Goal: Task Accomplishment & Management: Manage account settings

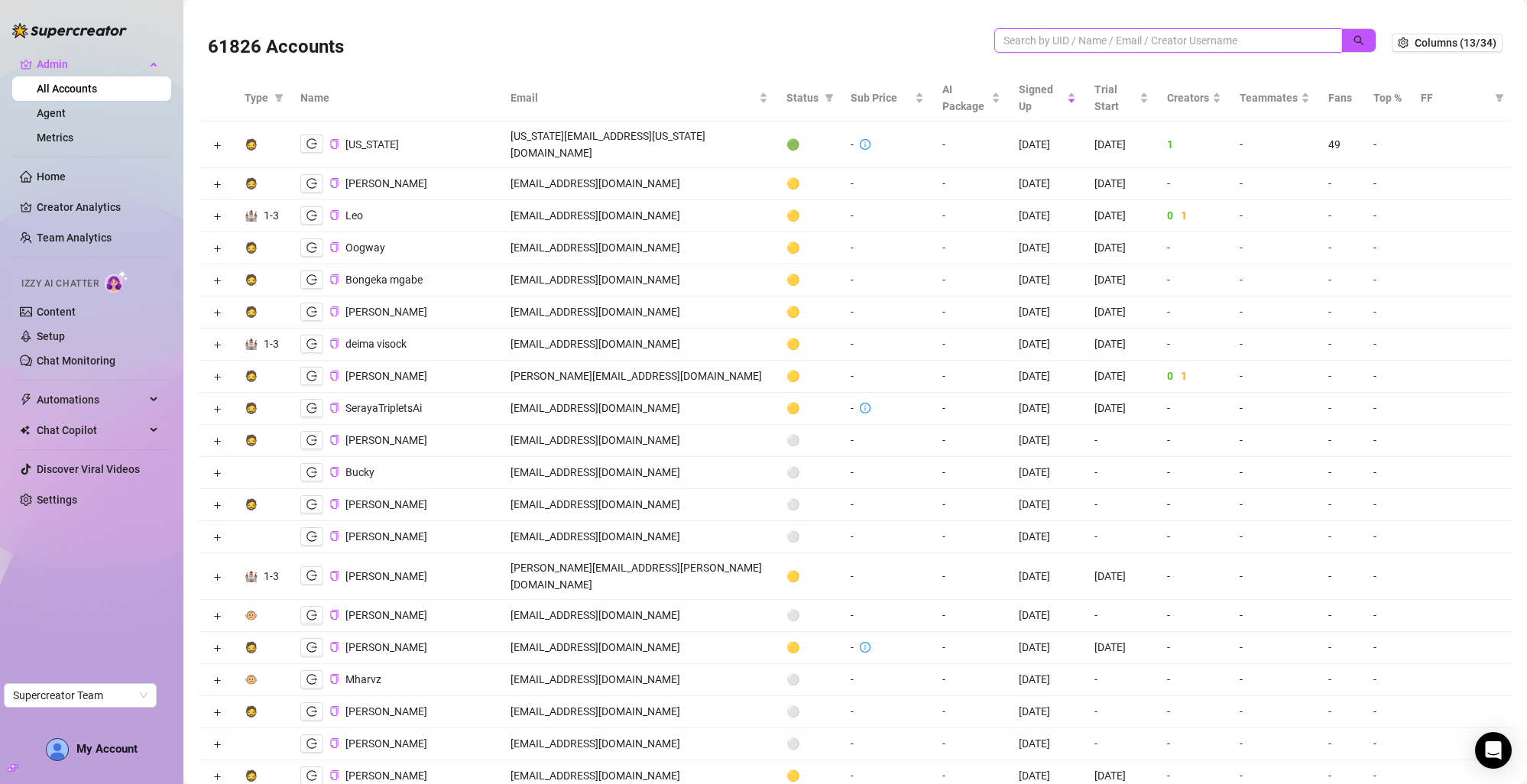
click at [1017, 39] on input "search" at bounding box center [1162, 41] width 317 height 17
paste input "alyssashelovesit@gmail.com"
type input "alyssashelovesit@gmail.com"
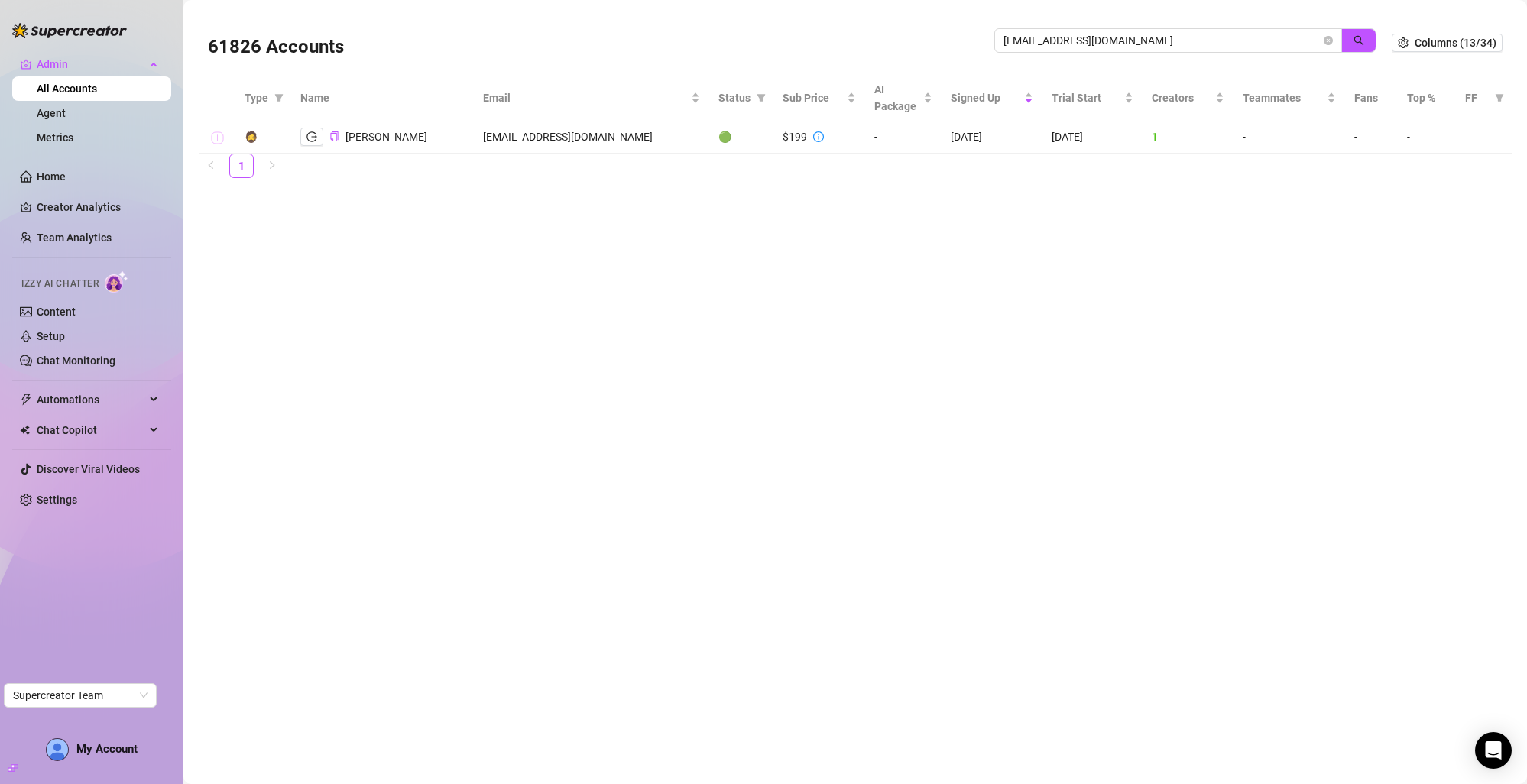
click at [215, 137] on button "Expand row" at bounding box center [217, 138] width 12 height 12
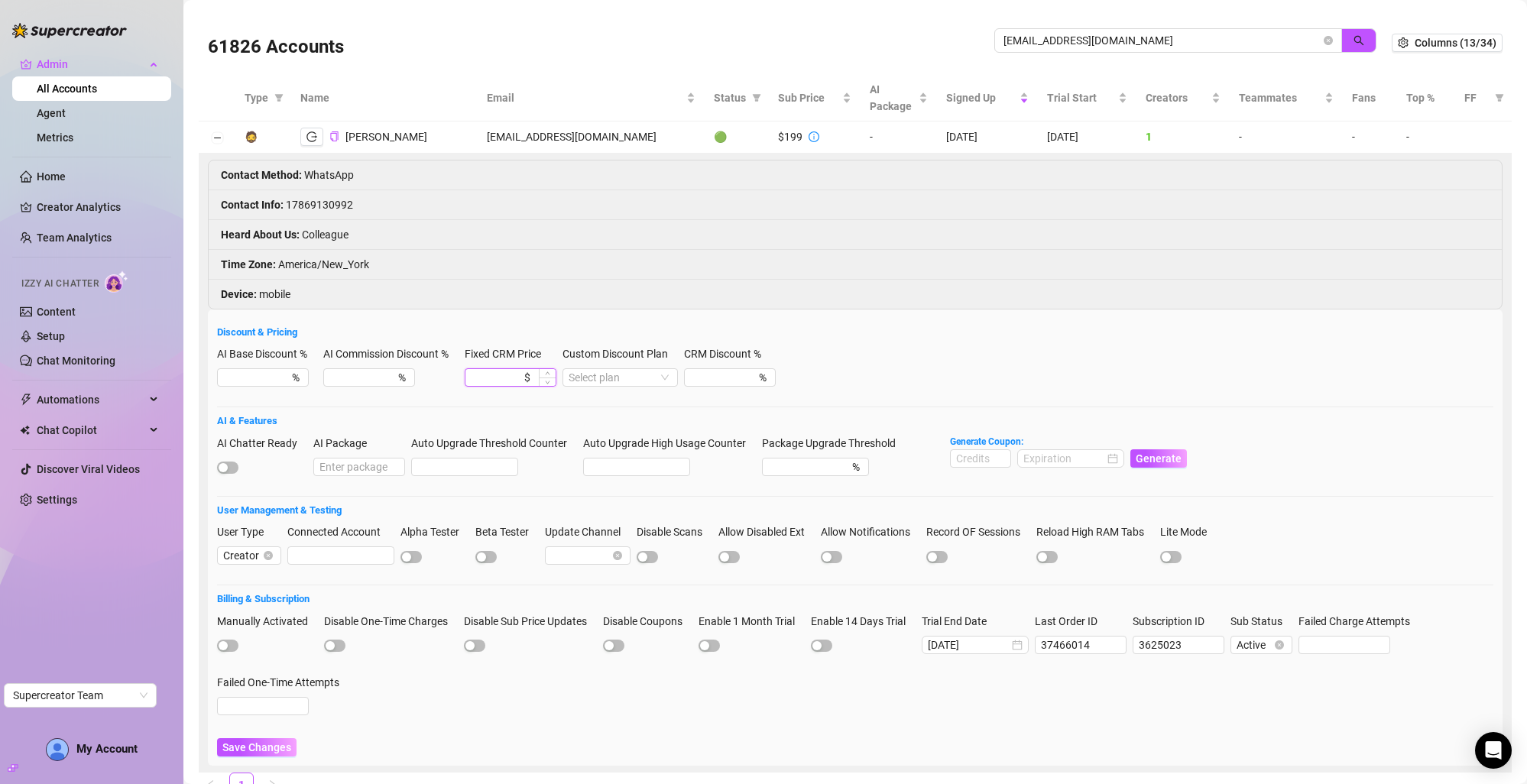
click at [495, 383] on input "Fixed CRM Price" at bounding box center [496, 377] width 50 height 17
click at [602, 379] on input "Custom Discount Plan" at bounding box center [613, 377] width 90 height 17
click at [602, 438] on div "CRM Premium" at bounding box center [625, 433] width 92 height 17
click at [714, 382] on input "CRM Discount %" at bounding box center [714, 377] width 49 height 17
type input "40"
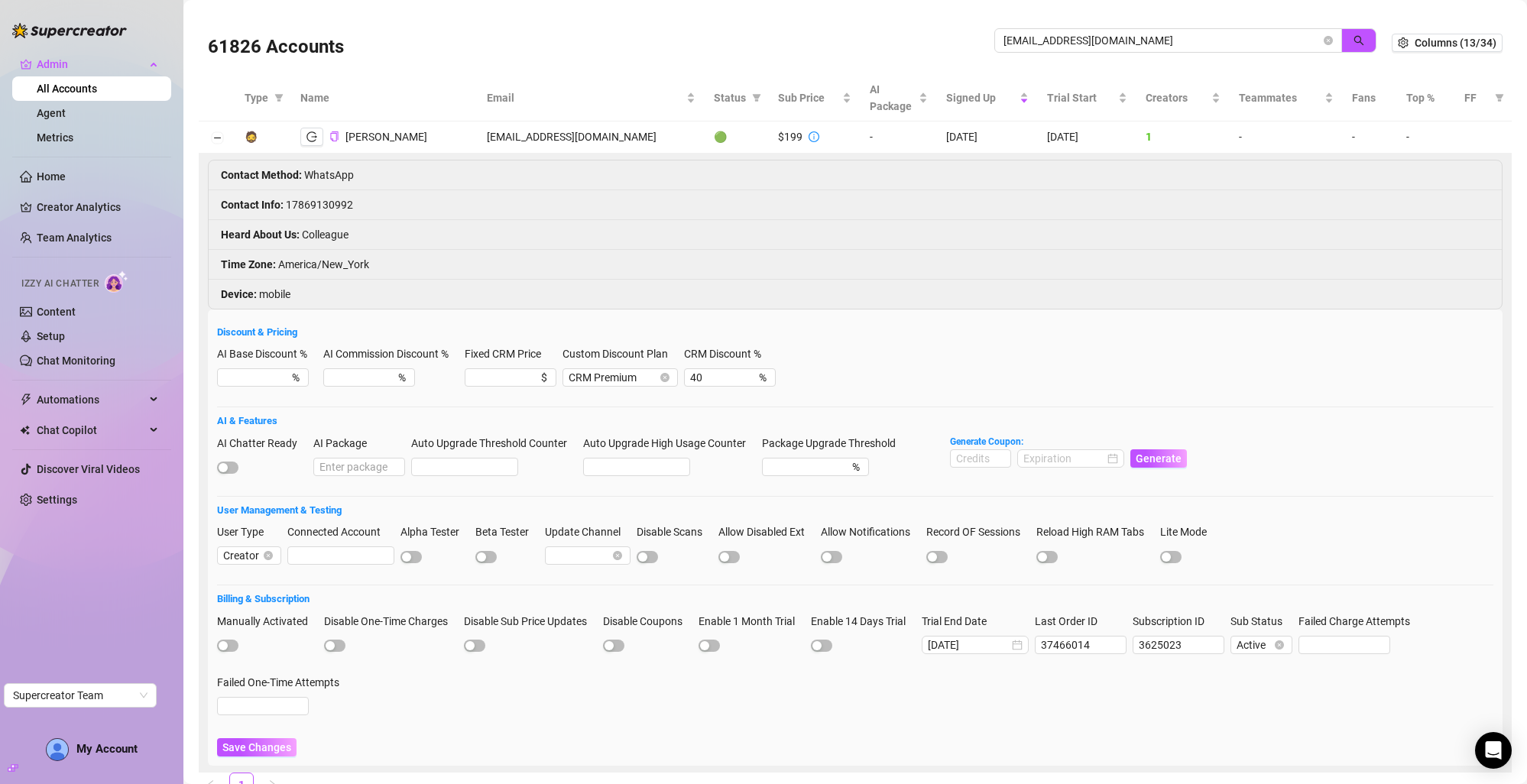
click at [852, 381] on div "AI Base Discount % % AI Commission Discount % % Fixed CRM Price $ Custom Discou…" at bounding box center [855, 373] width 1276 height 55
click at [285, 522] on span "Save Changes" at bounding box center [257, 748] width 69 height 12
click at [1013, 33] on input "alyssashelovesit@gmail.com" at bounding box center [1162, 41] width 317 height 17
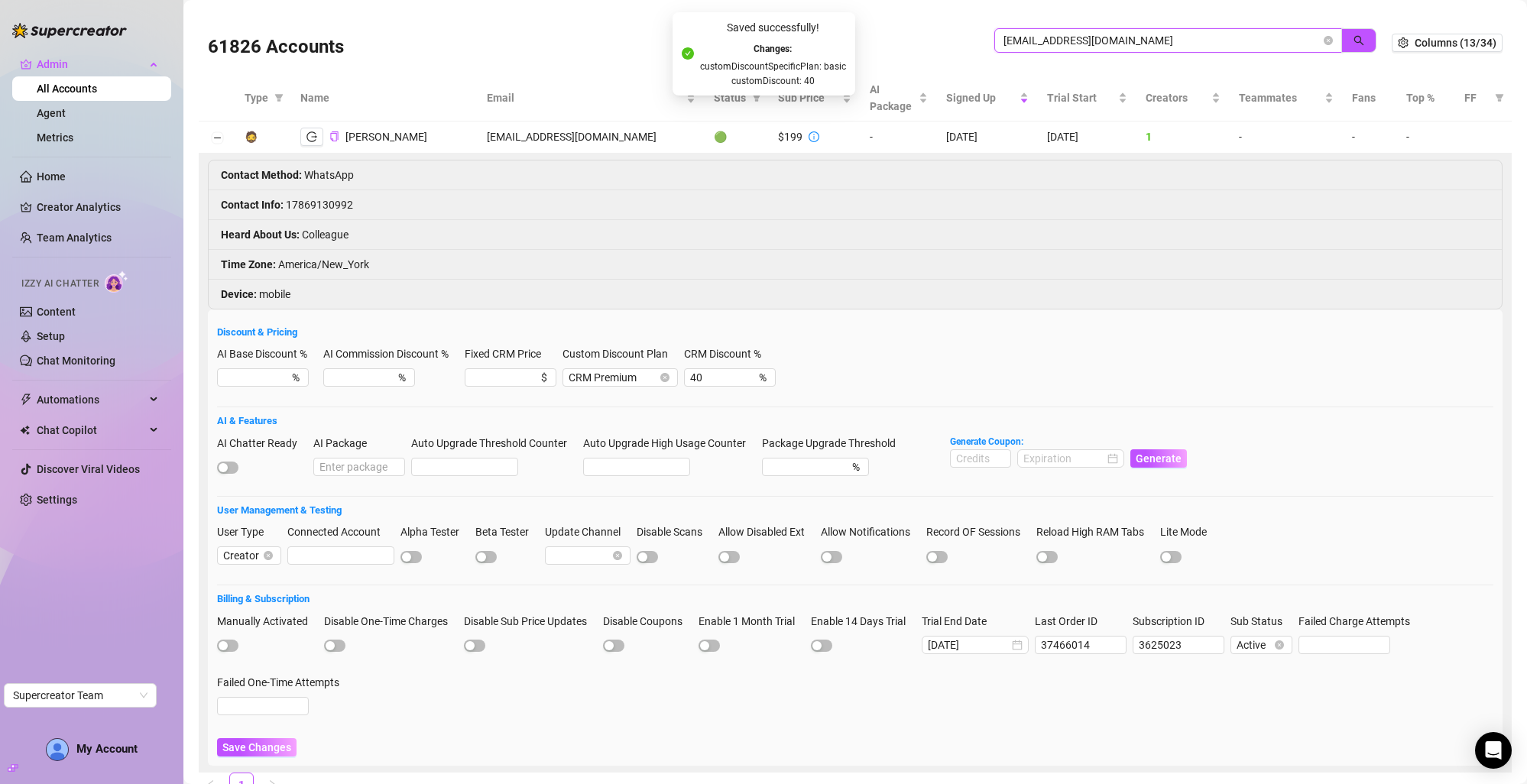
paste input "info@sparklinsprite"
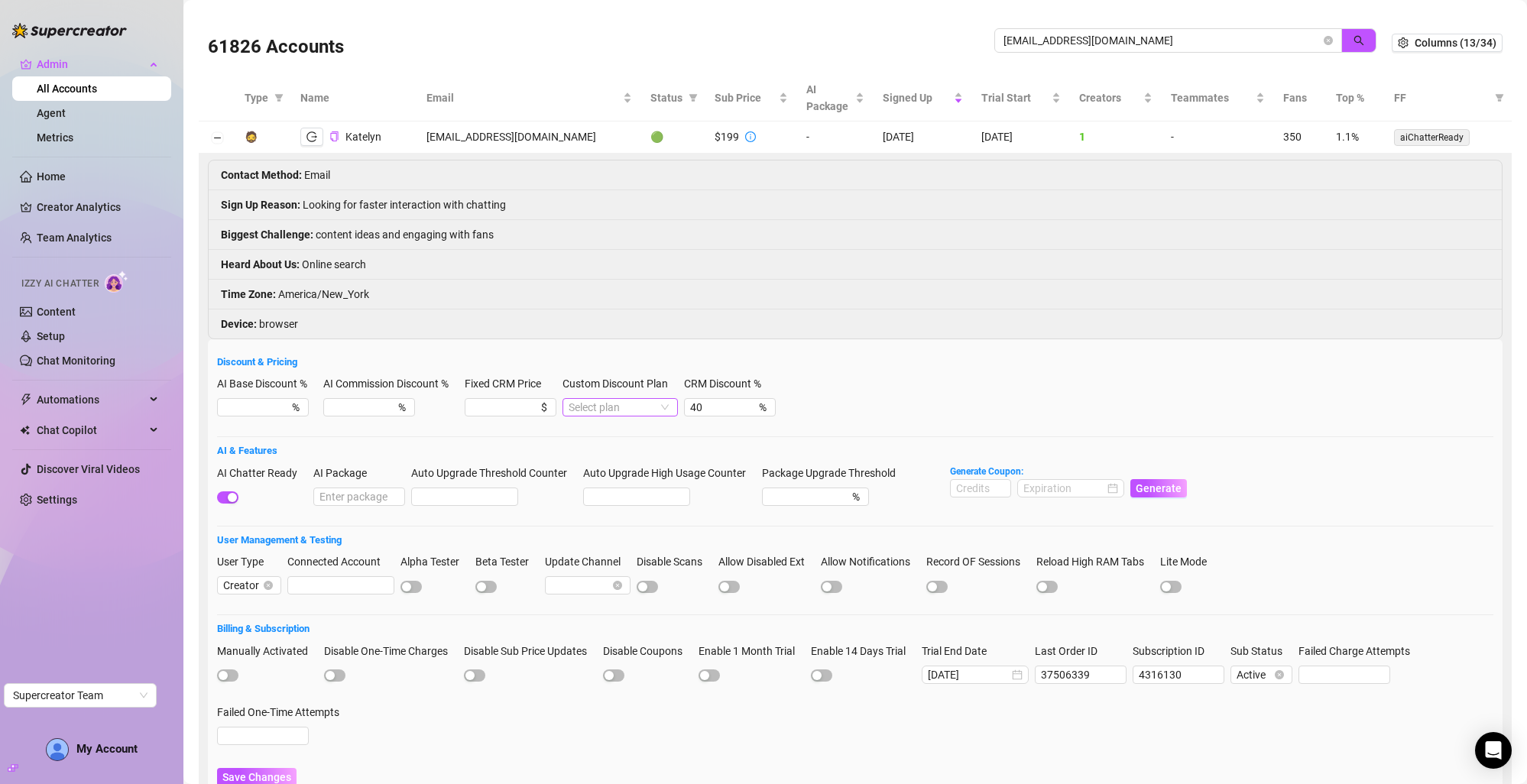
click at [649, 416] on input "Custom Discount Plan" at bounding box center [613, 407] width 90 height 17
click at [614, 465] on div "CRM Premium" at bounding box center [625, 465] width 92 height 17
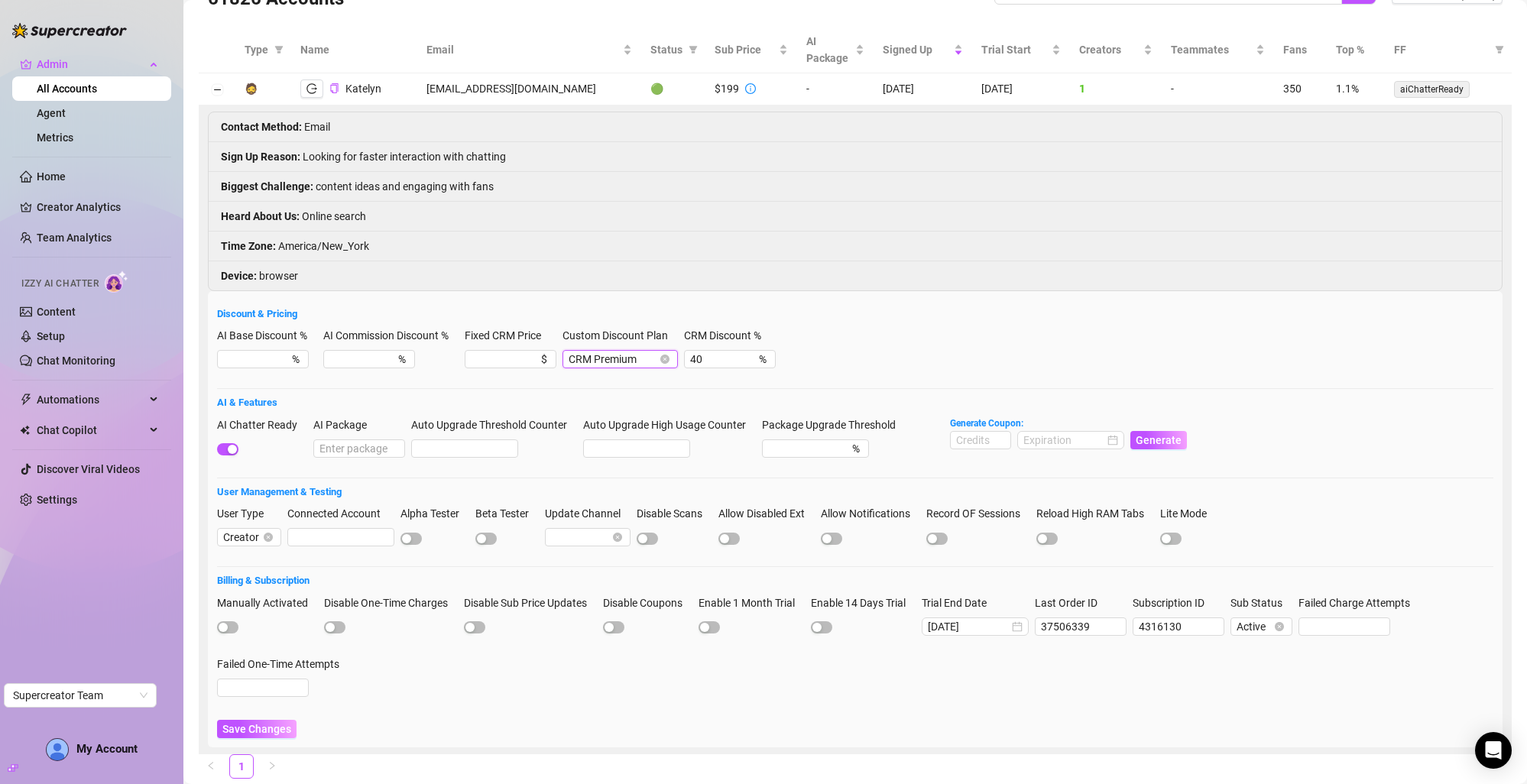
scroll to position [89, 0]
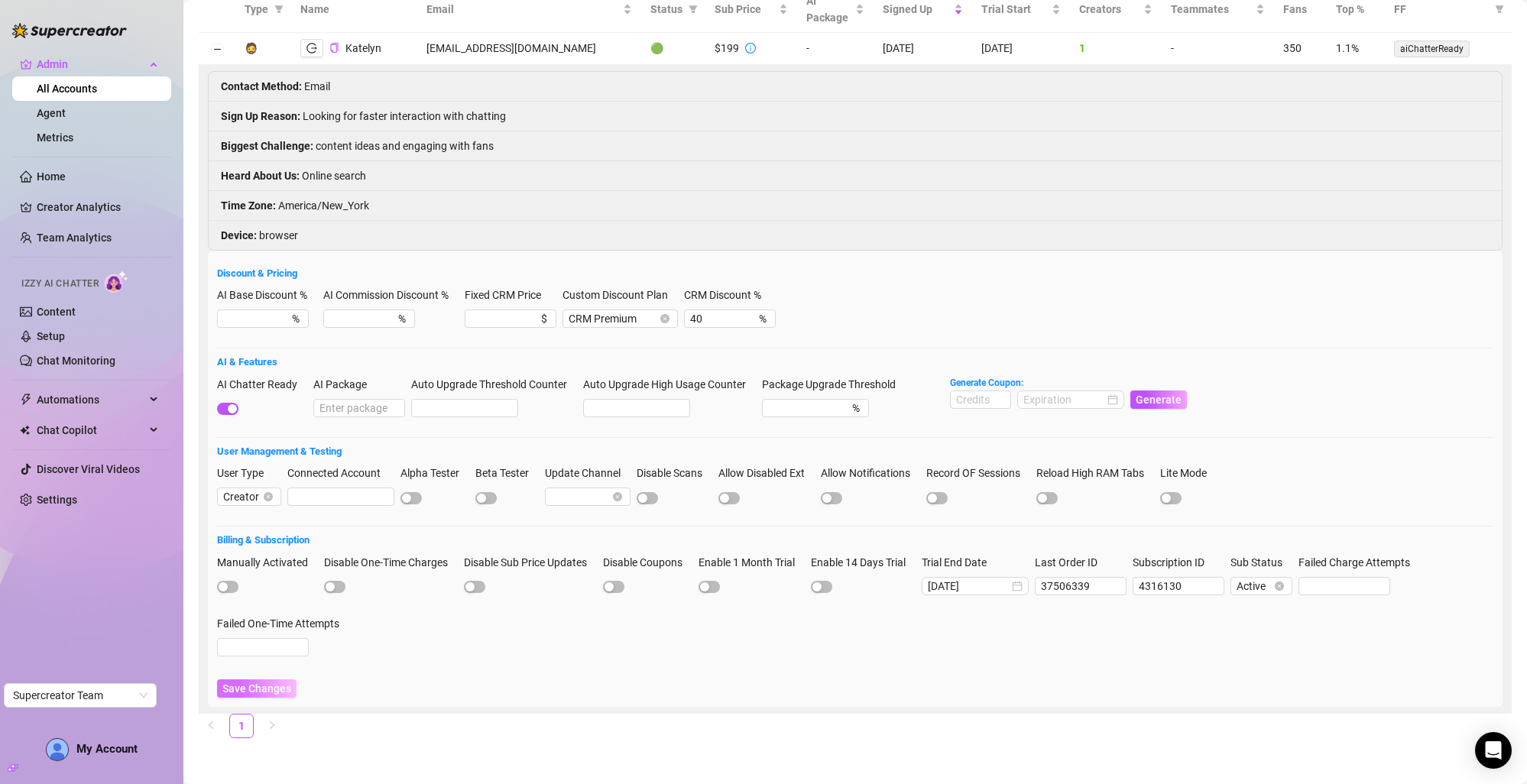
click at [268, 522] on span "Save Changes" at bounding box center [257, 689] width 69 height 12
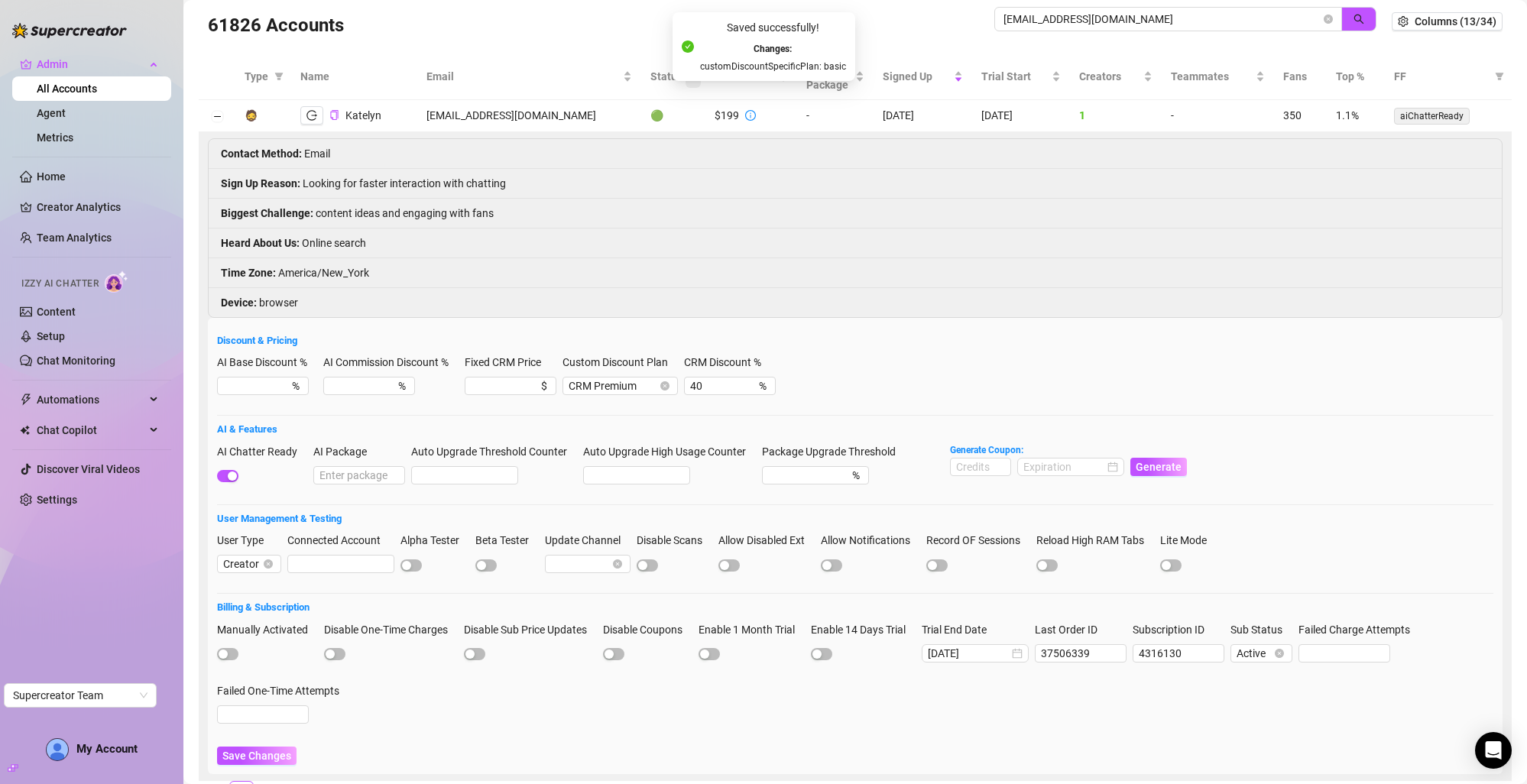
scroll to position [0, 0]
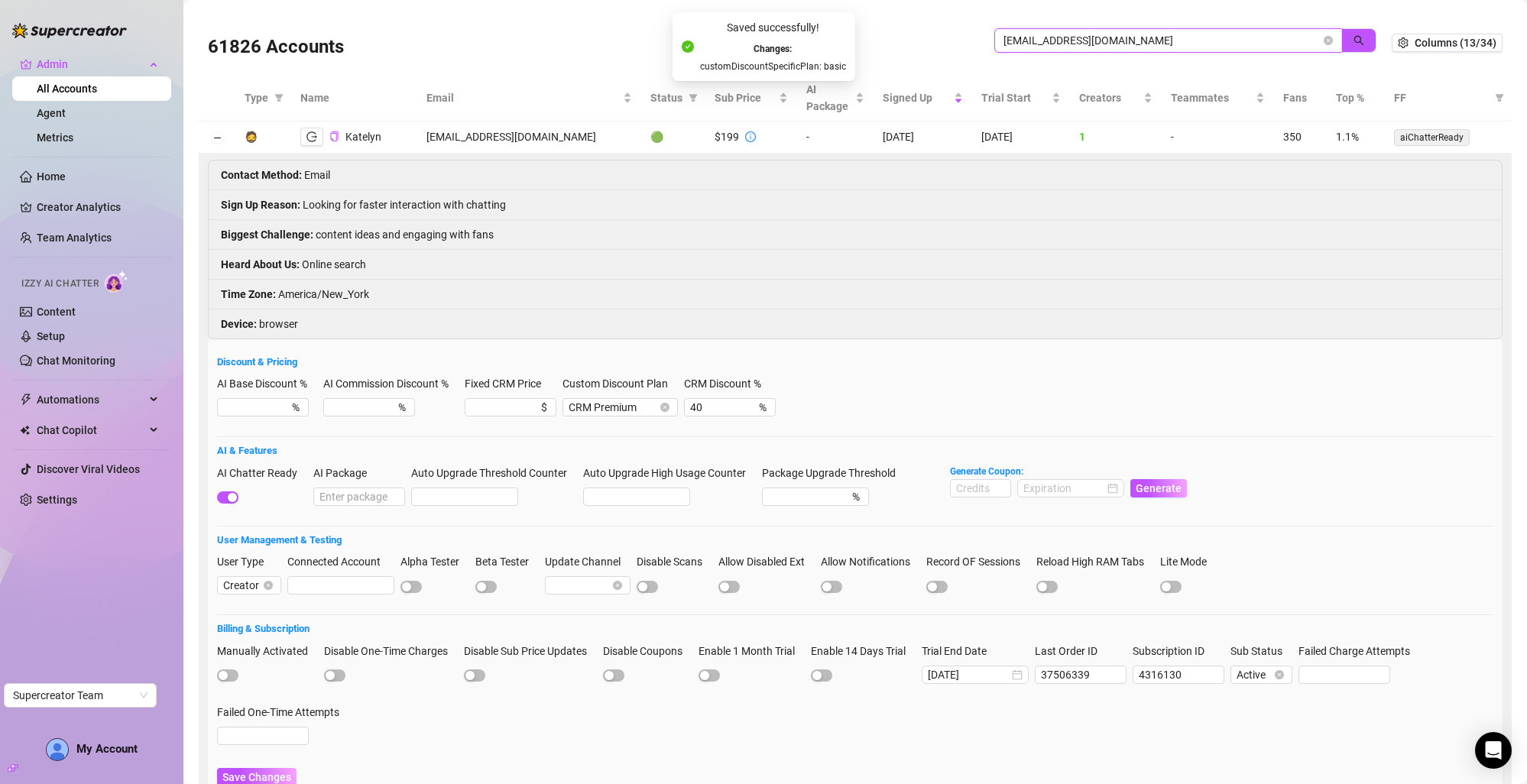
click at [1017, 36] on input "[EMAIL_ADDRESS][DOMAIN_NAME]" at bounding box center [1162, 41] width 317 height 17
paste input "[EMAIL_ADDRESS]"
type input "[EMAIL_ADDRESS][DOMAIN_NAME]"
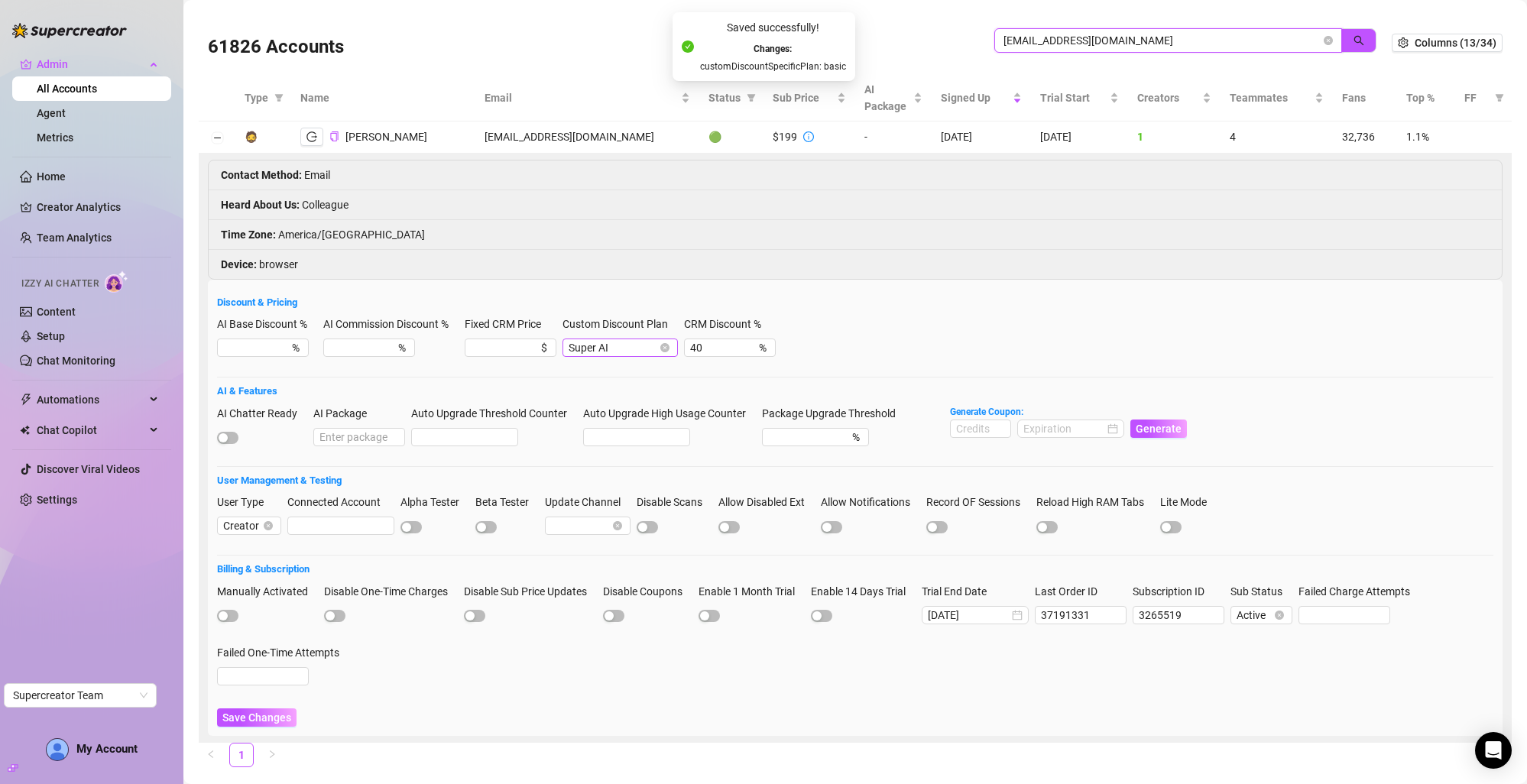
click at [591, 354] on span "Super AI" at bounding box center [619, 348] width 103 height 17
click at [602, 410] on div "CRM Premium" at bounding box center [625, 403] width 92 height 17
click at [274, 522] on span "Save Changes" at bounding box center [257, 718] width 69 height 12
click at [818, 237] on li "Time Zone : America/Toronto" at bounding box center [855, 235] width 1293 height 30
click at [617, 360] on div "Custom Discount Plan CRM Premium" at bounding box center [619, 343] width 115 height 55
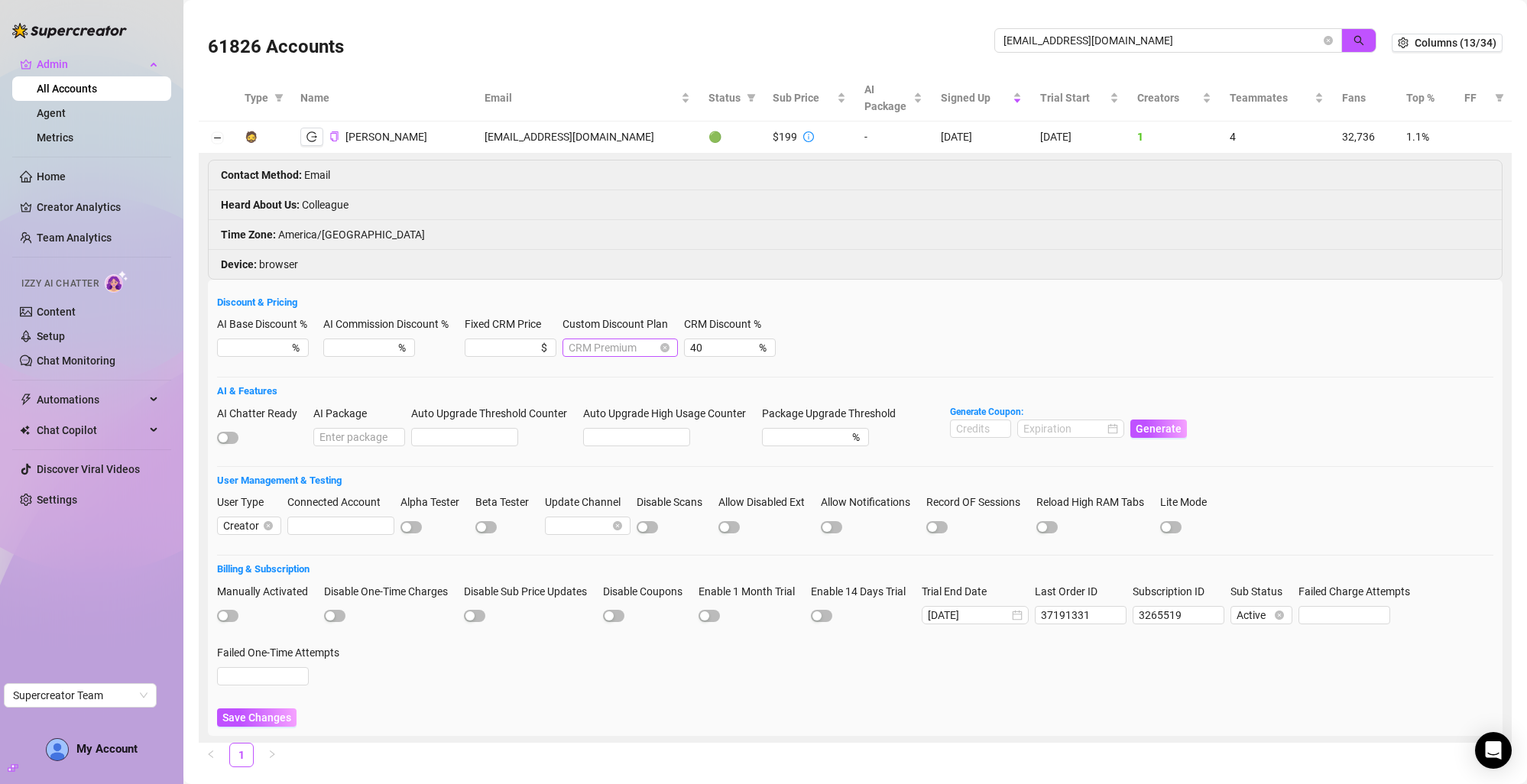
click at [623, 346] on span "CRM Premium" at bounding box center [619, 348] width 103 height 17
click at [622, 371] on div "Super AI" at bounding box center [625, 378] width 92 height 17
click at [239, 522] on span "Save Changes" at bounding box center [257, 718] width 69 height 12
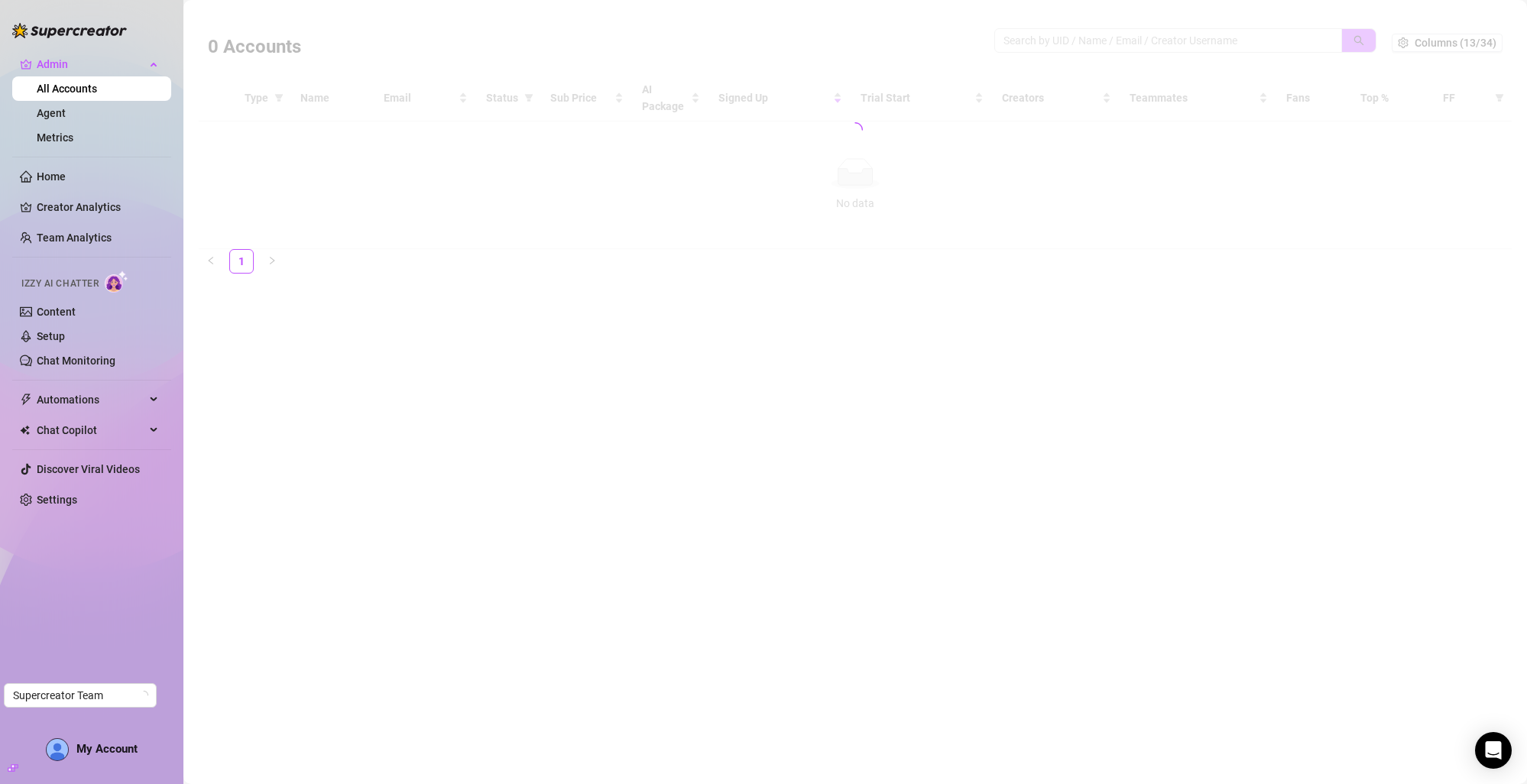
click at [1055, 40] on div at bounding box center [855, 130] width 1313 height 238
click at [1055, 35] on div at bounding box center [855, 130] width 1313 height 238
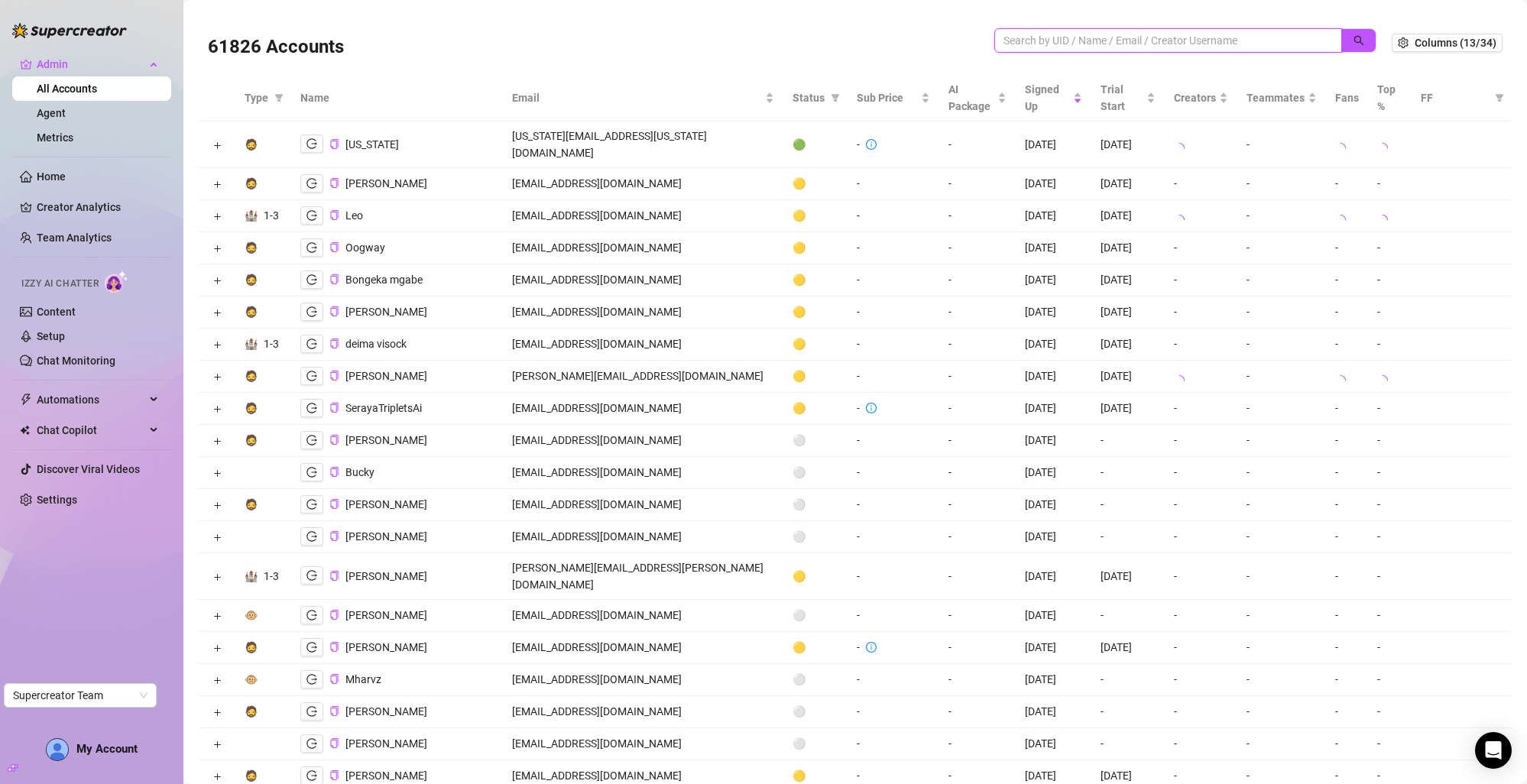
click at [1053, 40] on input "search" at bounding box center [1162, 41] width 317 height 17
paste input "[EMAIL_ADDRESS][DOMAIN_NAME]"
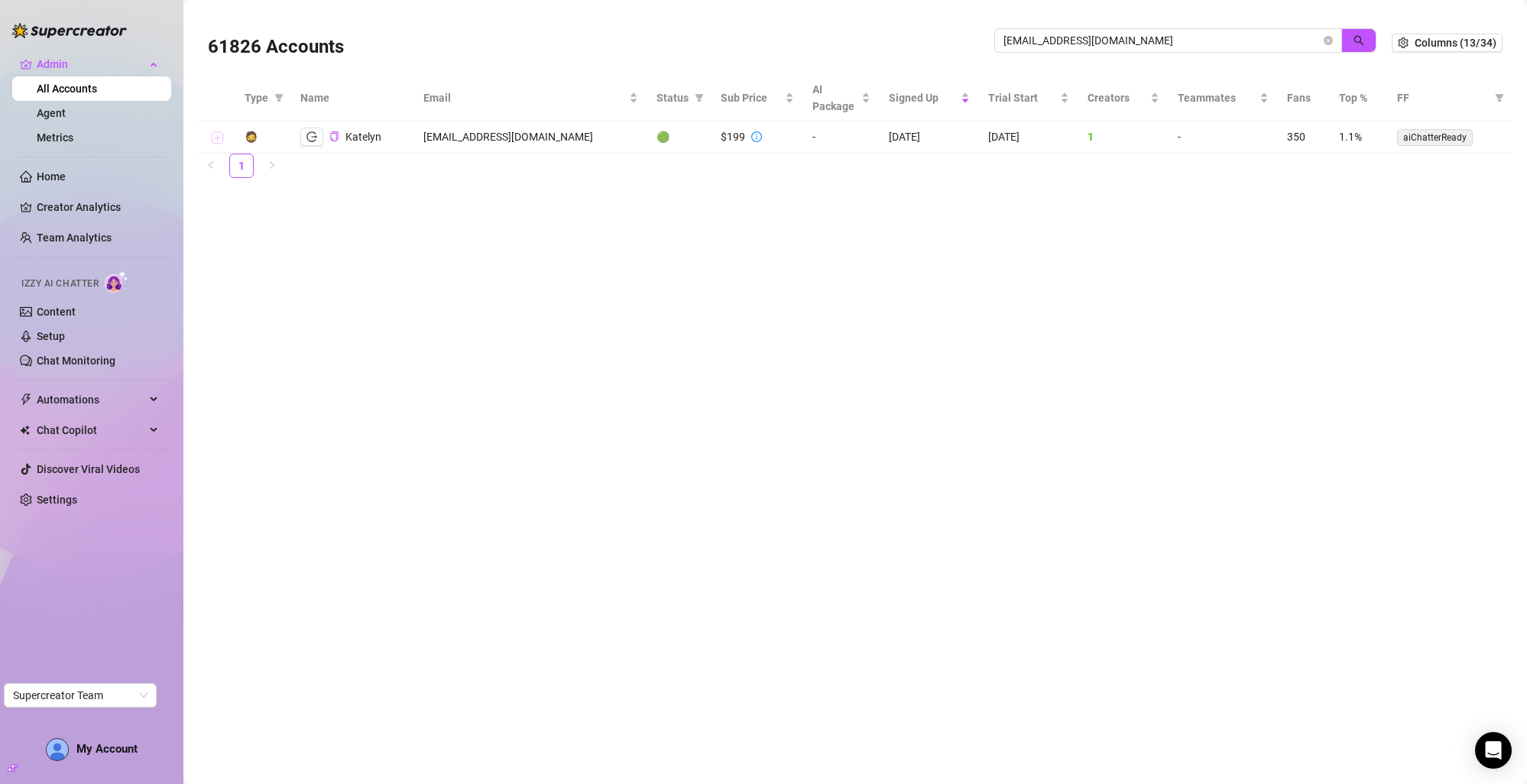
click at [223, 139] on button "Expand row" at bounding box center [217, 138] width 12 height 12
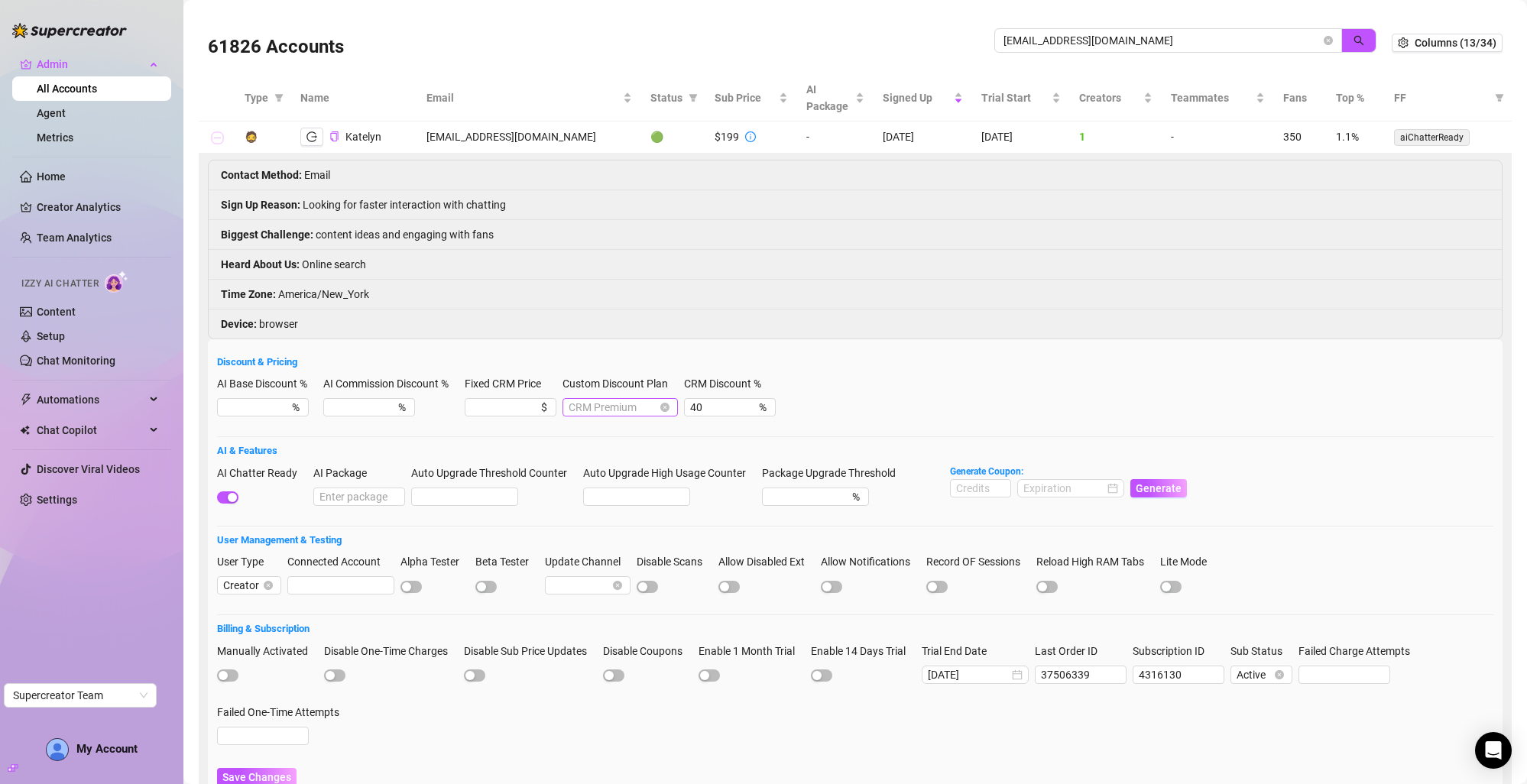
click at [624, 409] on span "CRM Premium" at bounding box center [619, 407] width 103 height 17
click at [621, 435] on div "Super AI" at bounding box center [625, 440] width 92 height 17
click at [264, 775] on span "Save Changes" at bounding box center [257, 777] width 69 height 12
click at [1169, 40] on input "[EMAIL_ADDRESS][DOMAIN_NAME]" at bounding box center [1162, 41] width 317 height 17
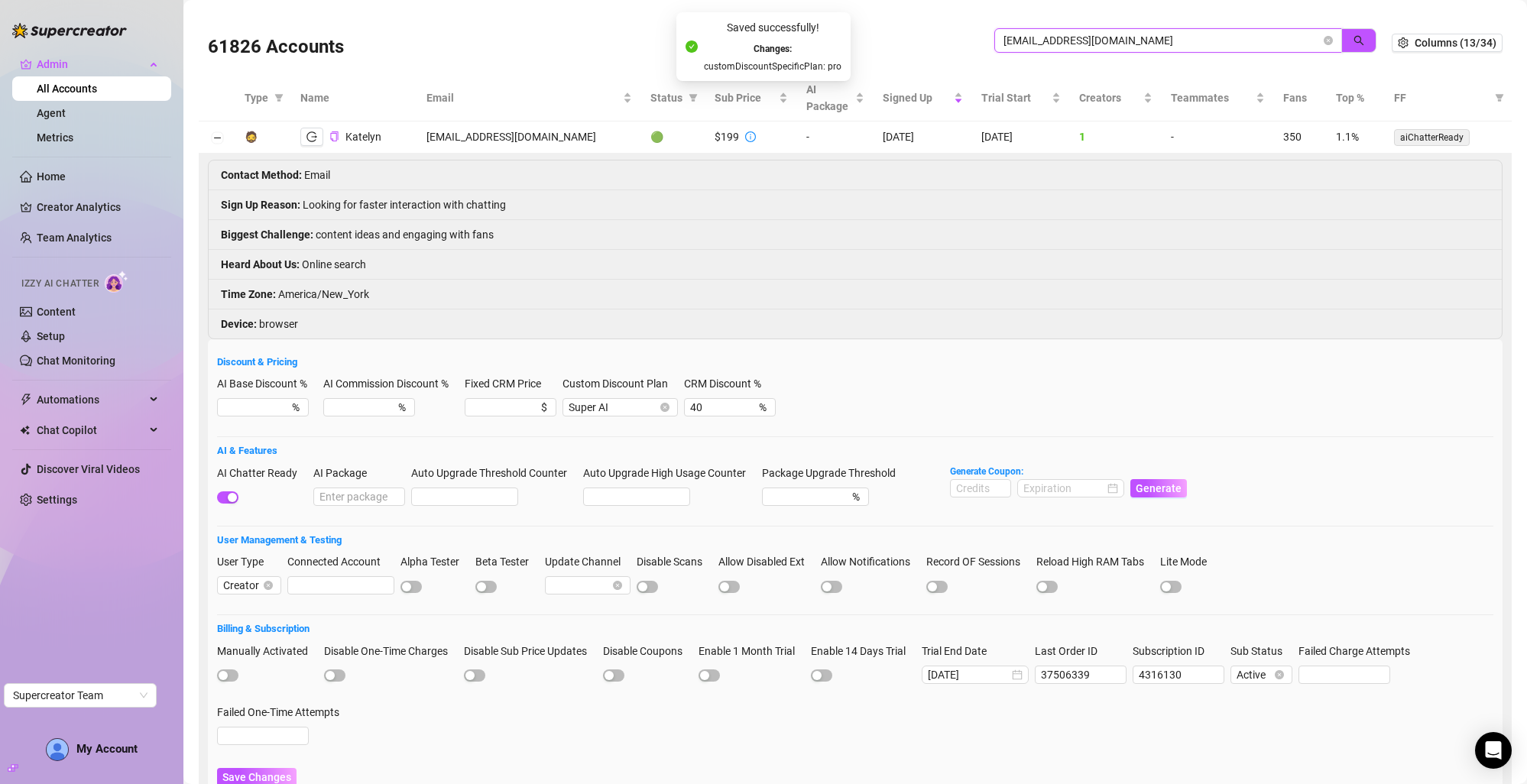
click at [1169, 40] on input "[EMAIL_ADDRESS][DOMAIN_NAME]" at bounding box center [1162, 41] width 317 height 17
paste input "[EMAIL_ADDRESS]"
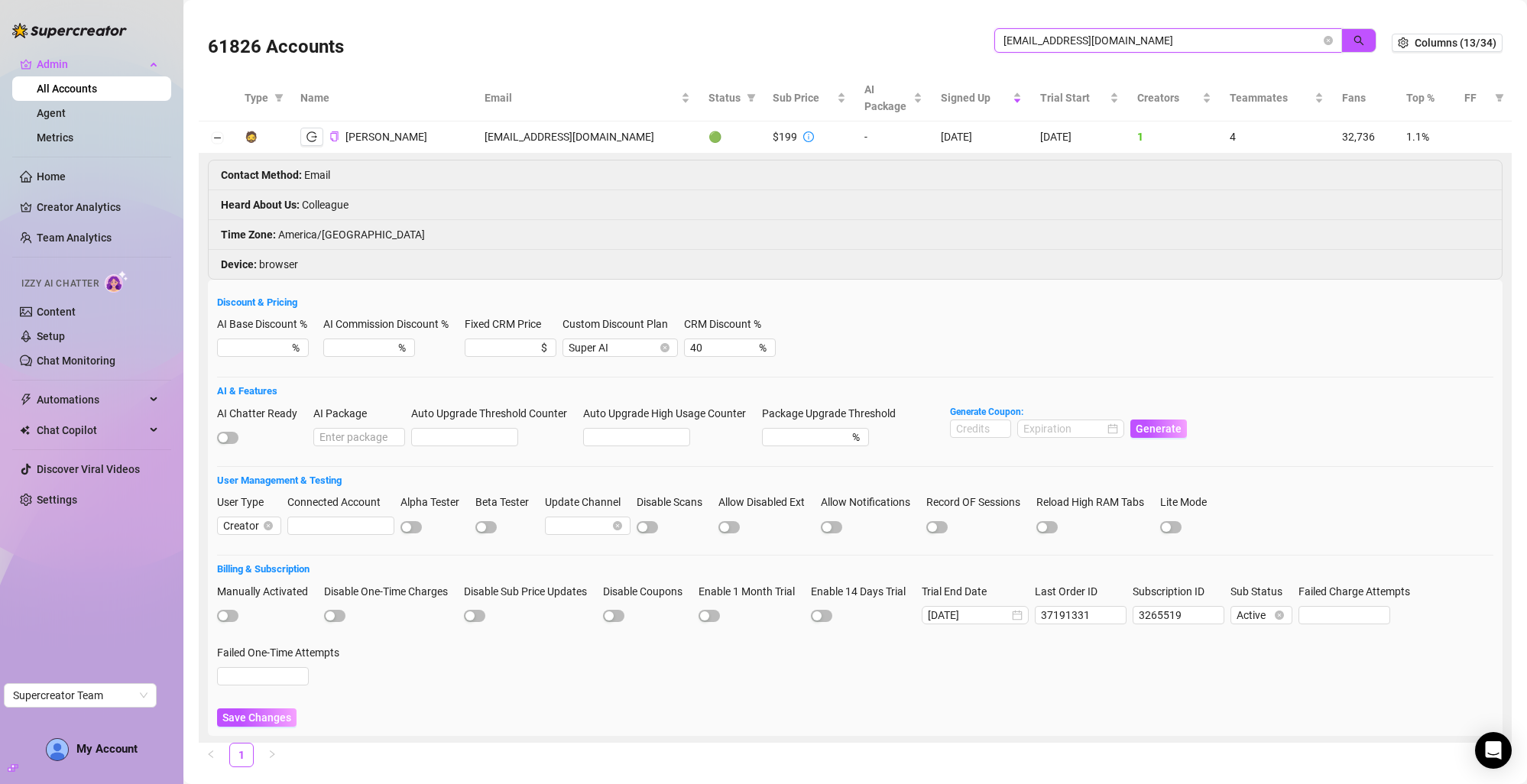
click at [1055, 42] on input "[EMAIL_ADDRESS][DOMAIN_NAME]" at bounding box center [1162, 41] width 317 height 17
paste input "[EMAIL_ADDRESS][DOMAIN_NAME]"
paste input "diririnkanta@hot"
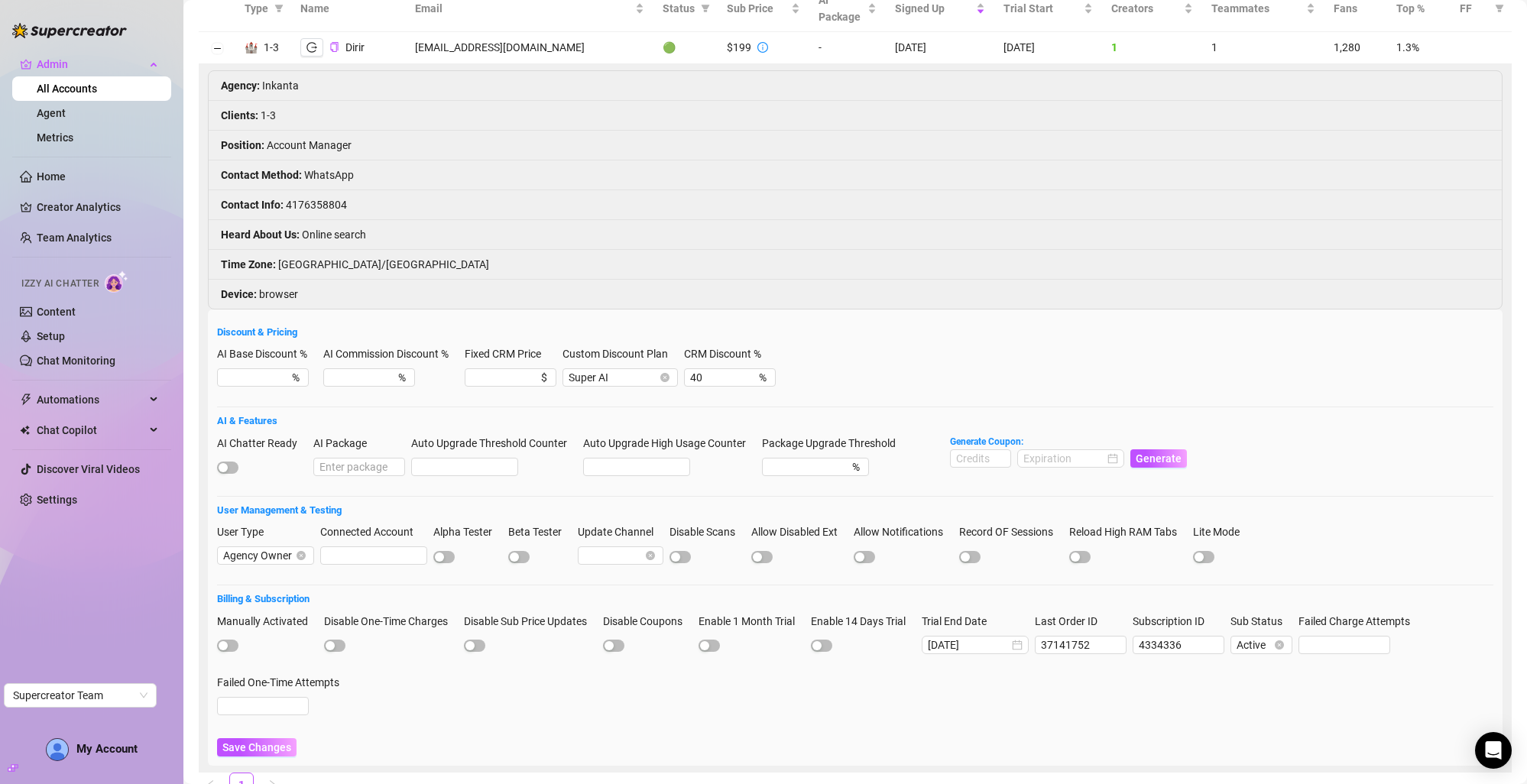
scroll to position [93, 0]
click at [253, 747] on span "Save Changes" at bounding box center [257, 745] width 69 height 12
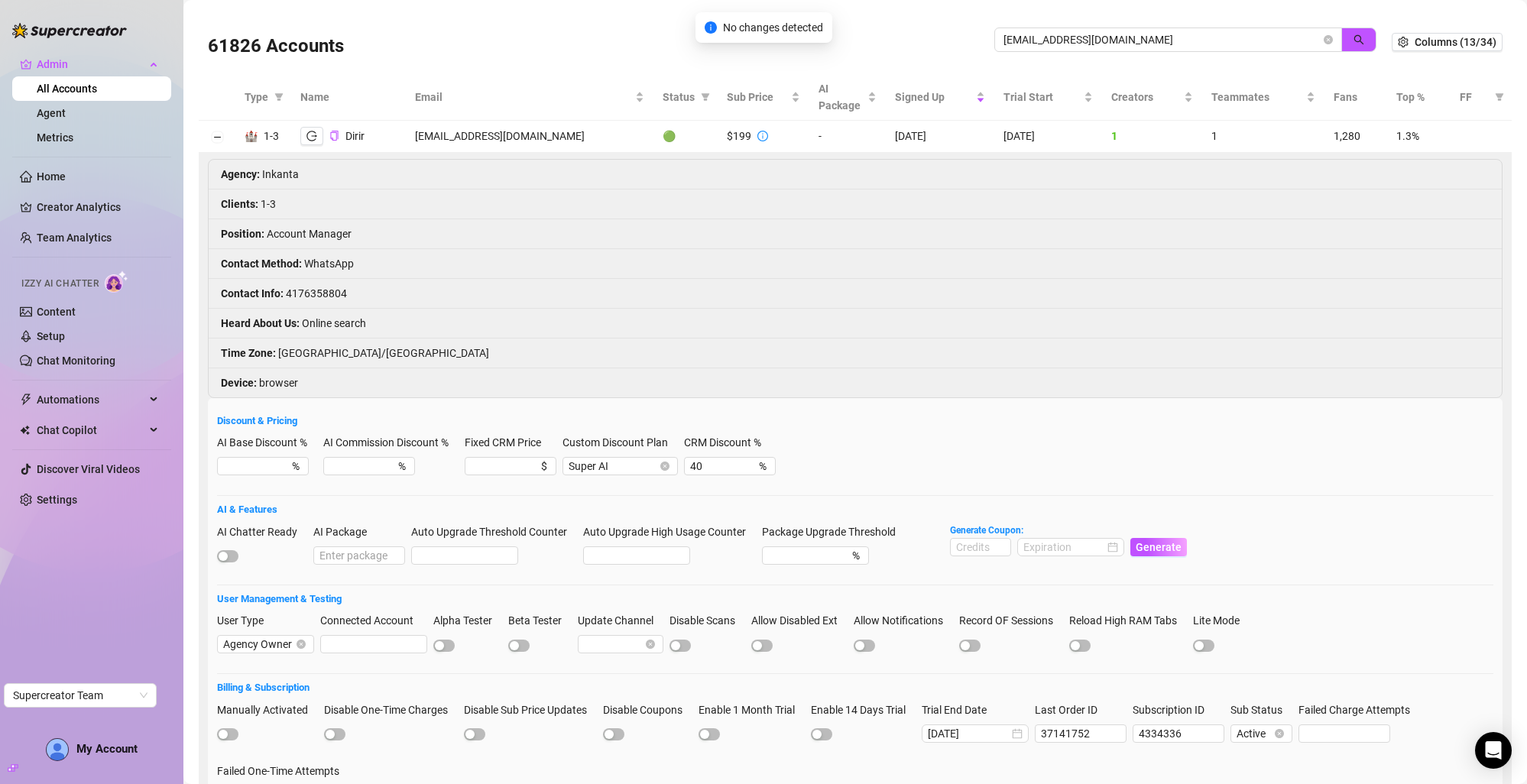
scroll to position [0, 0]
click at [1115, 33] on input "[EMAIL_ADDRESS][DOMAIN_NAME]" at bounding box center [1162, 41] width 317 height 17
paste input "[EMAIL_ADDRESS][DOMAIN_NAME]"
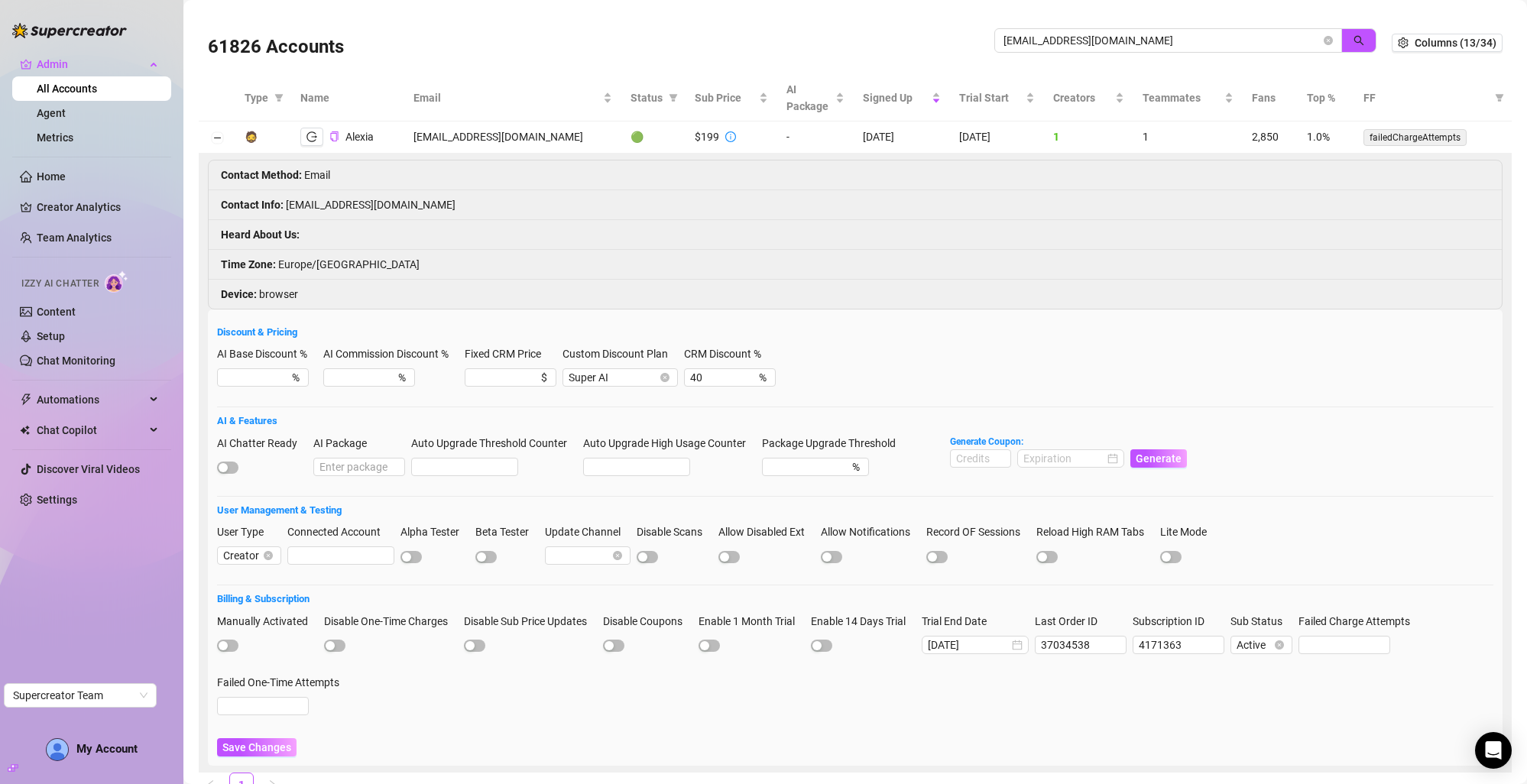
click at [1021, 22] on div "61826 Accounts [EMAIL_ADDRESS][DOMAIN_NAME]" at bounding box center [799, 43] width 1184 height 52
click at [1028, 46] on input "[EMAIL_ADDRESS][DOMAIN_NAME]" at bounding box center [1162, 41] width 317 height 17
paste input "[PERSON_NAME][EMAIL_ADDRESS][DOMAIN_NAME]"
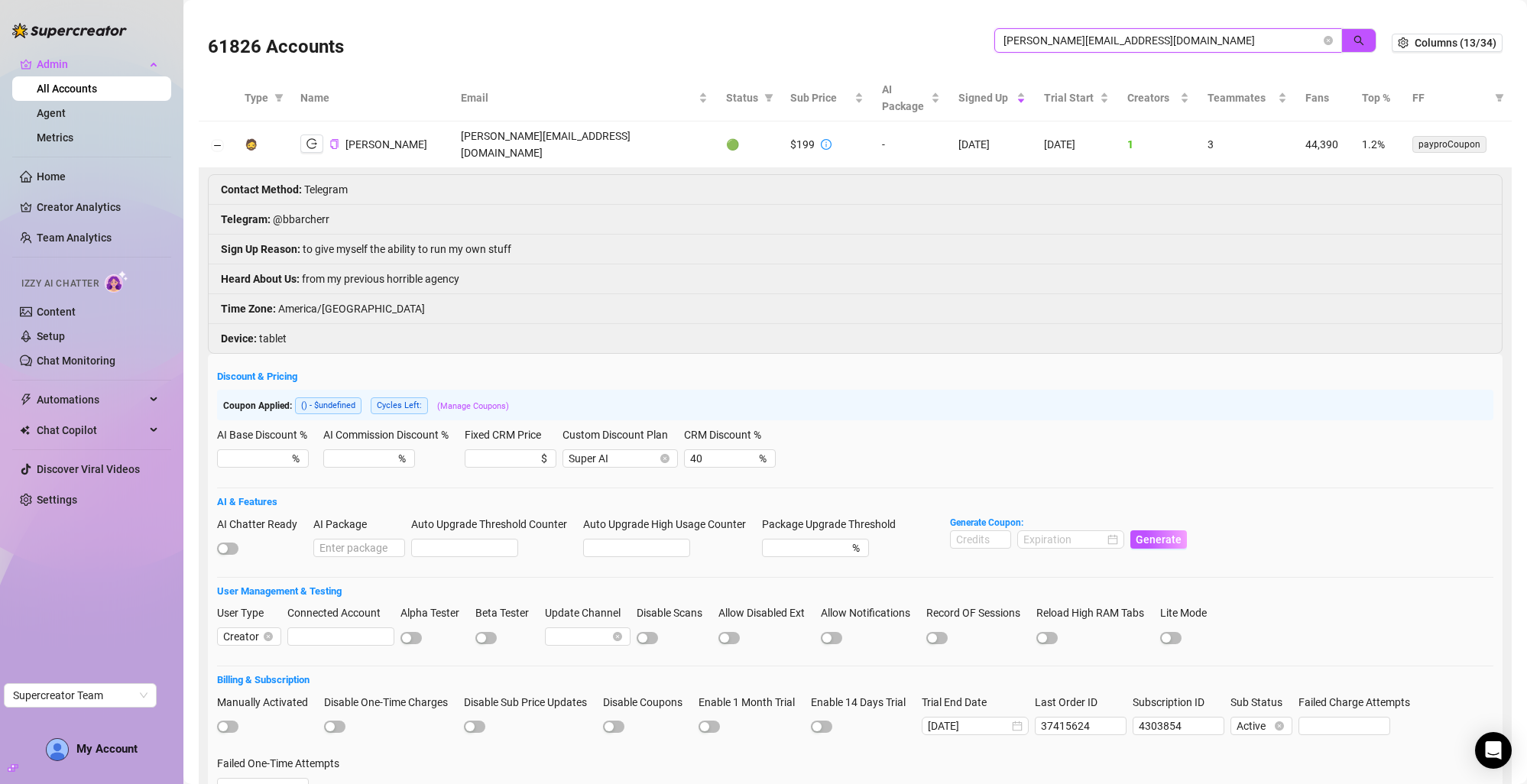
click at [1079, 35] on input "[PERSON_NAME][EMAIL_ADDRESS][DOMAIN_NAME]" at bounding box center [1162, 41] width 317 height 17
paste input "theavadahlia"
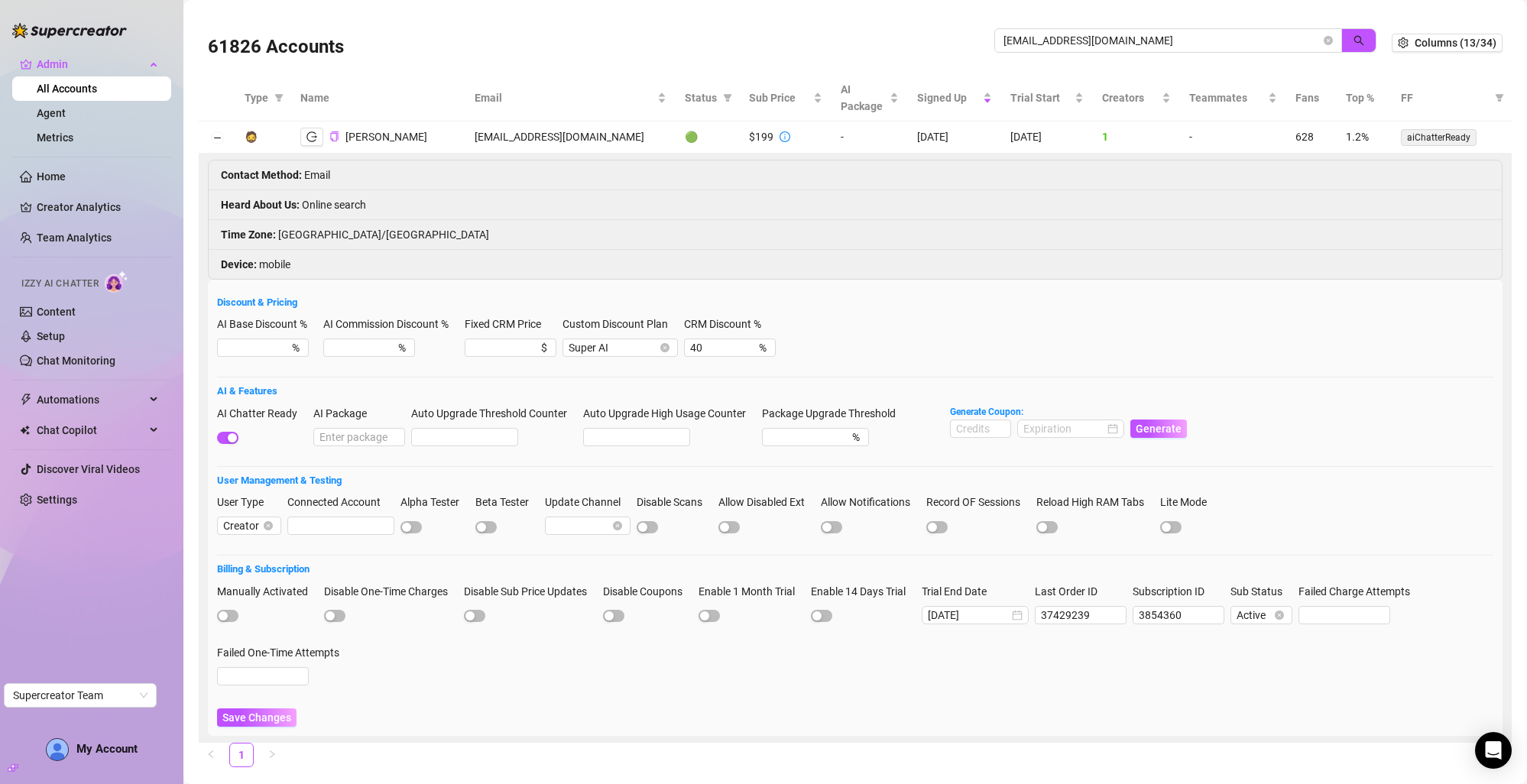
click at [875, 333] on div "AI Base Discount % % AI Commission Discount % % Fixed CRM Price $ Custom Discou…" at bounding box center [855, 343] width 1276 height 55
click at [1023, 45] on input "[EMAIL_ADDRESS][DOMAIN_NAME]" at bounding box center [1162, 41] width 317 height 17
paste input "illyandjamieof"
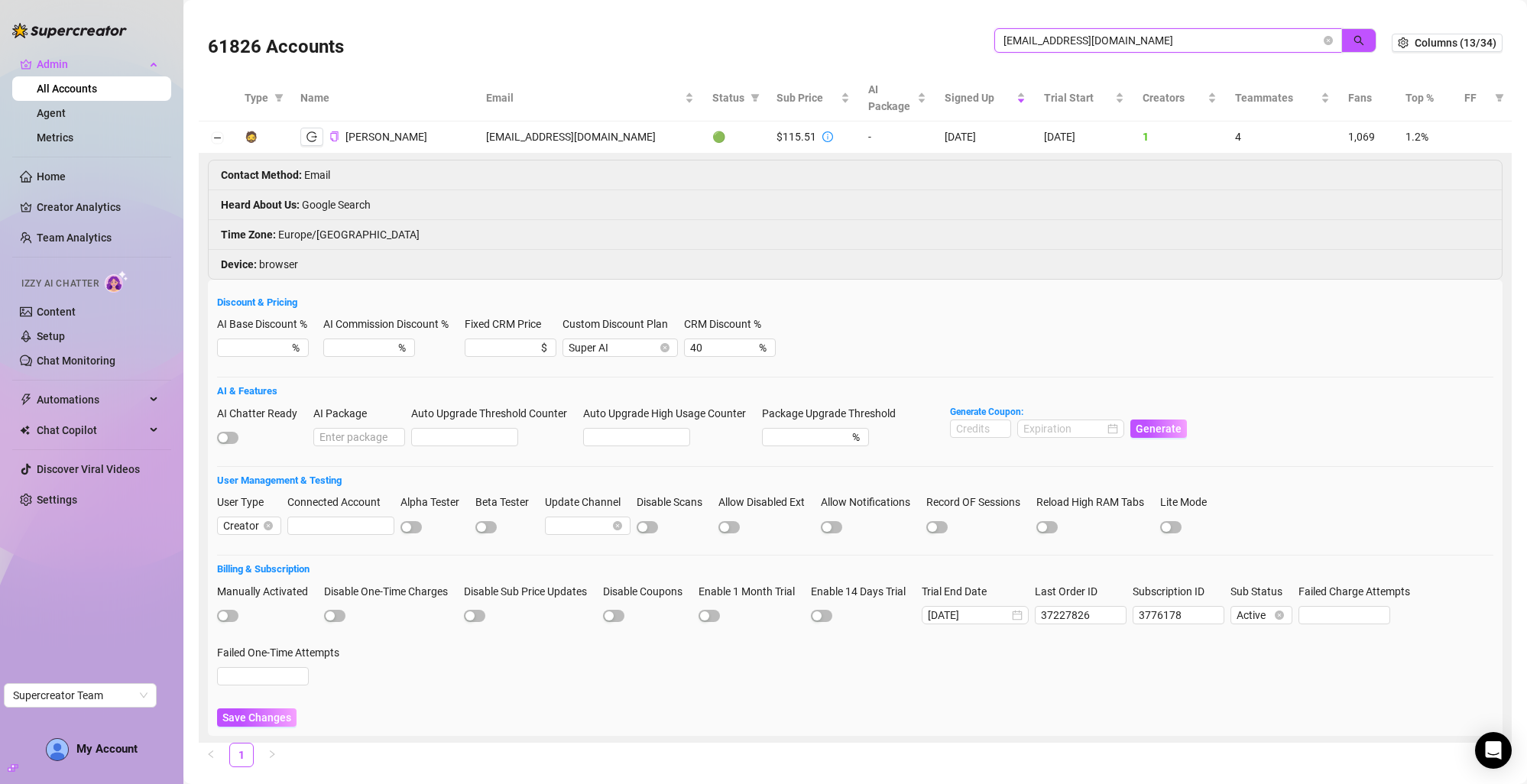
click at [1072, 34] on input "[EMAIL_ADDRESS][DOMAIN_NAME]" at bounding box center [1162, 41] width 317 height 17
paste input "anitaplayaxxx"
click at [1072, 42] on input "[EMAIL_ADDRESS][DOMAIN_NAME]" at bounding box center [1162, 41] width 317 height 17
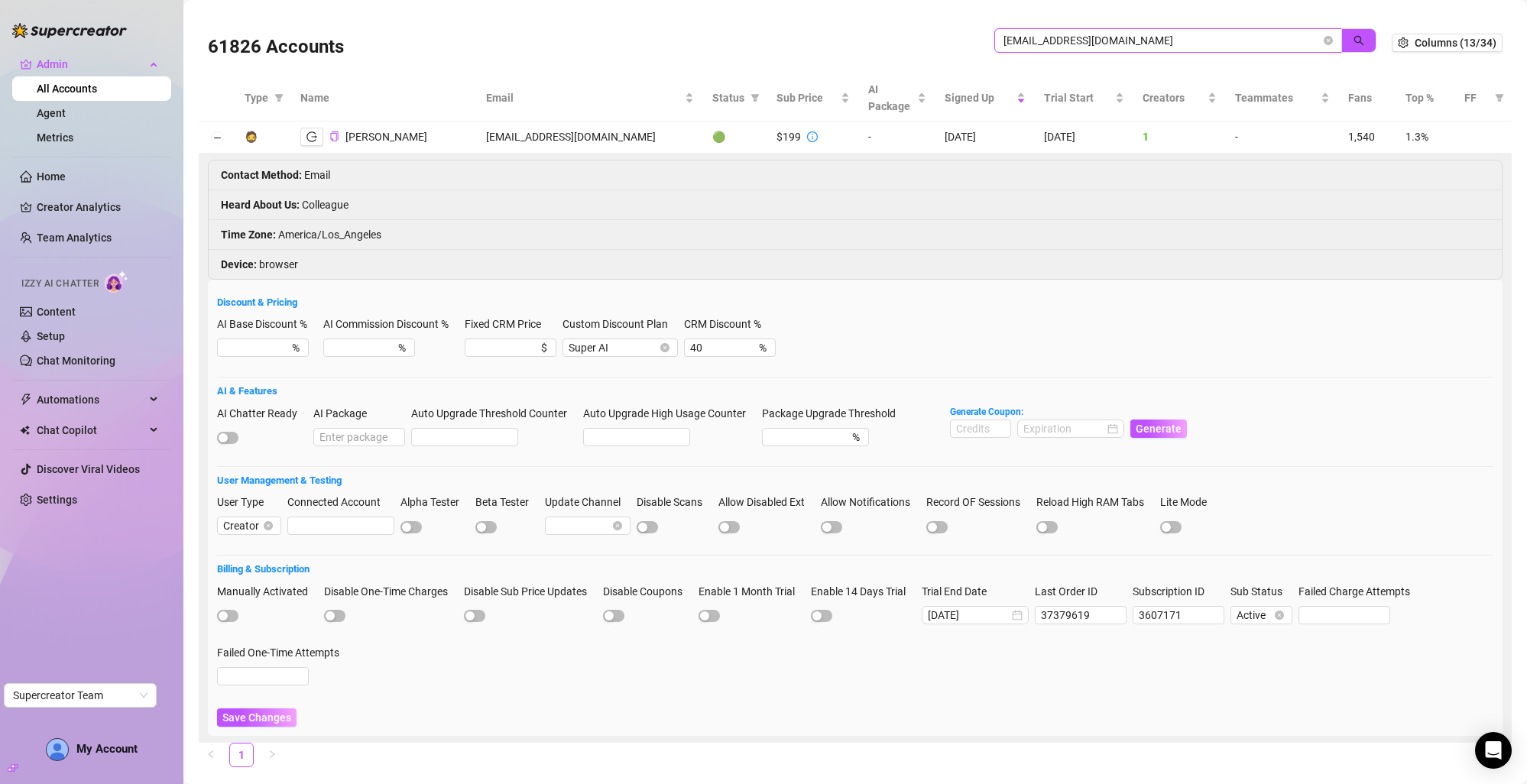
click at [1072, 42] on input "[EMAIL_ADDRESS][DOMAIN_NAME]" at bounding box center [1162, 41] width 317 height 17
paste input "elle@sinfluenced"
type input "[EMAIL_ADDRESS][DOMAIN_NAME]"
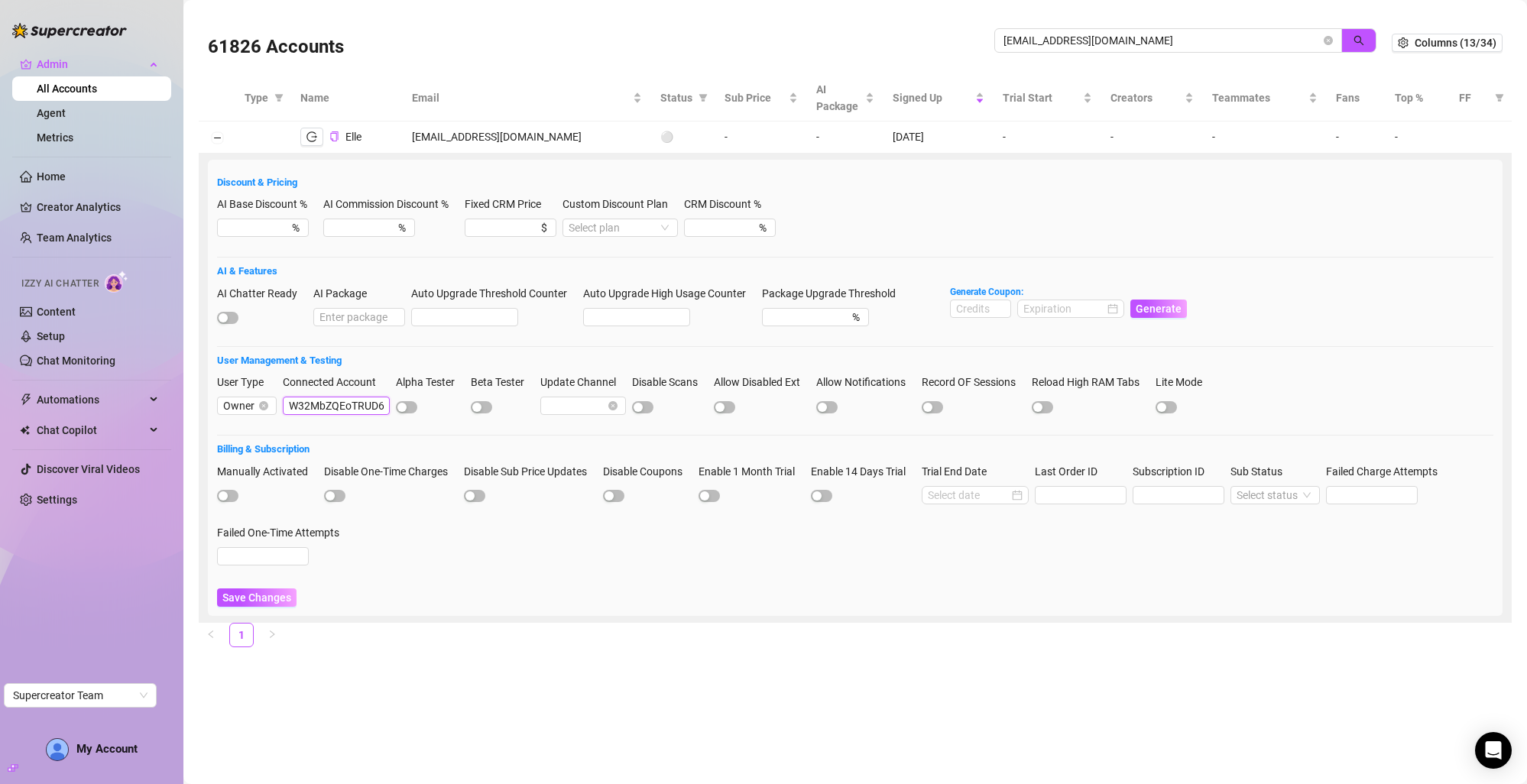
click at [335, 410] on input "W32MbZQEoTRUD62DZ2viM2j6V9G3" at bounding box center [336, 406] width 107 height 19
click at [462, 139] on td "[EMAIL_ADDRESS][DOMAIN_NAME]" at bounding box center [527, 138] width 248 height 32
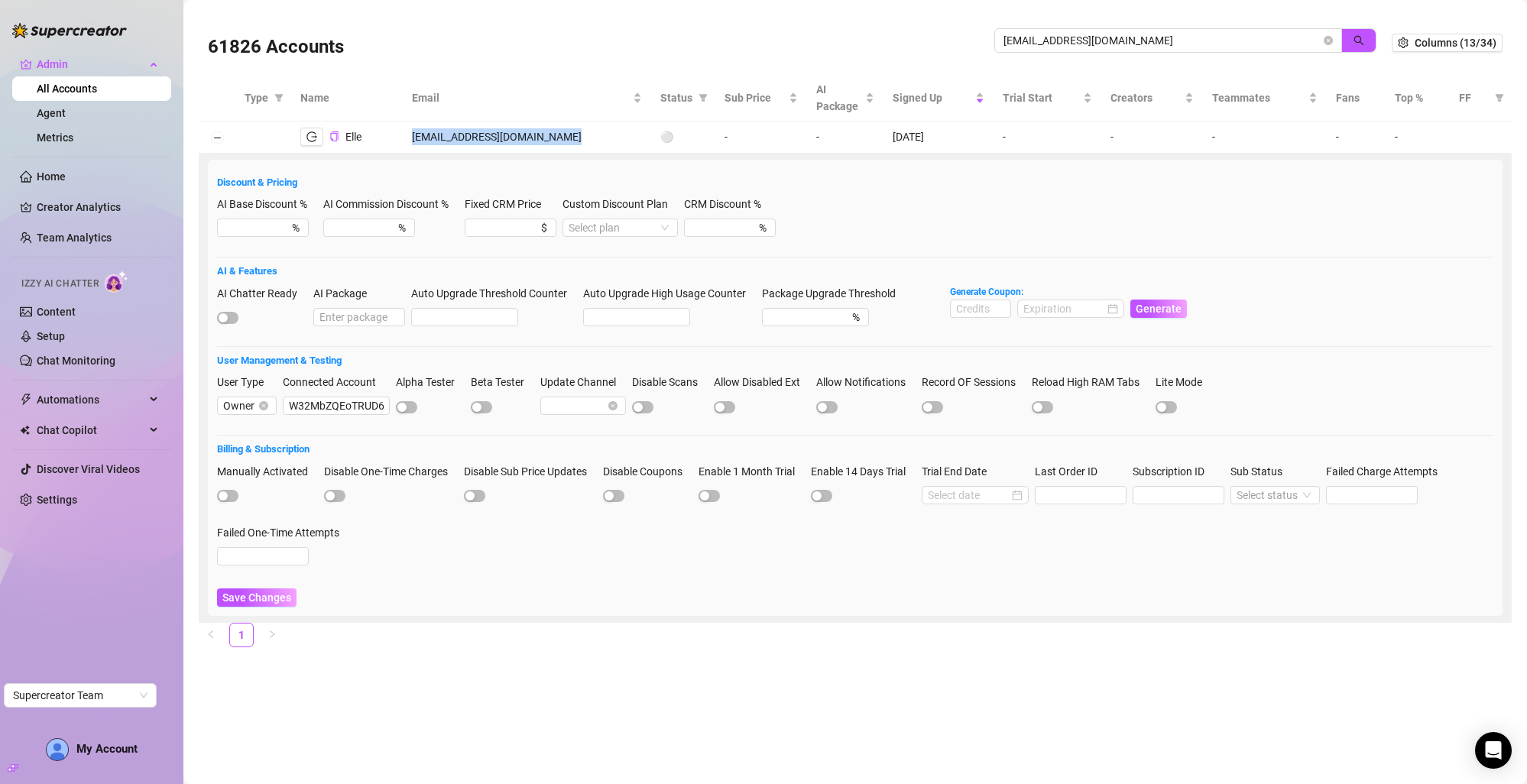
copy td "[EMAIL_ADDRESS][DOMAIN_NAME]"
click at [336, 135] on icon "copy" at bounding box center [334, 136] width 8 height 10
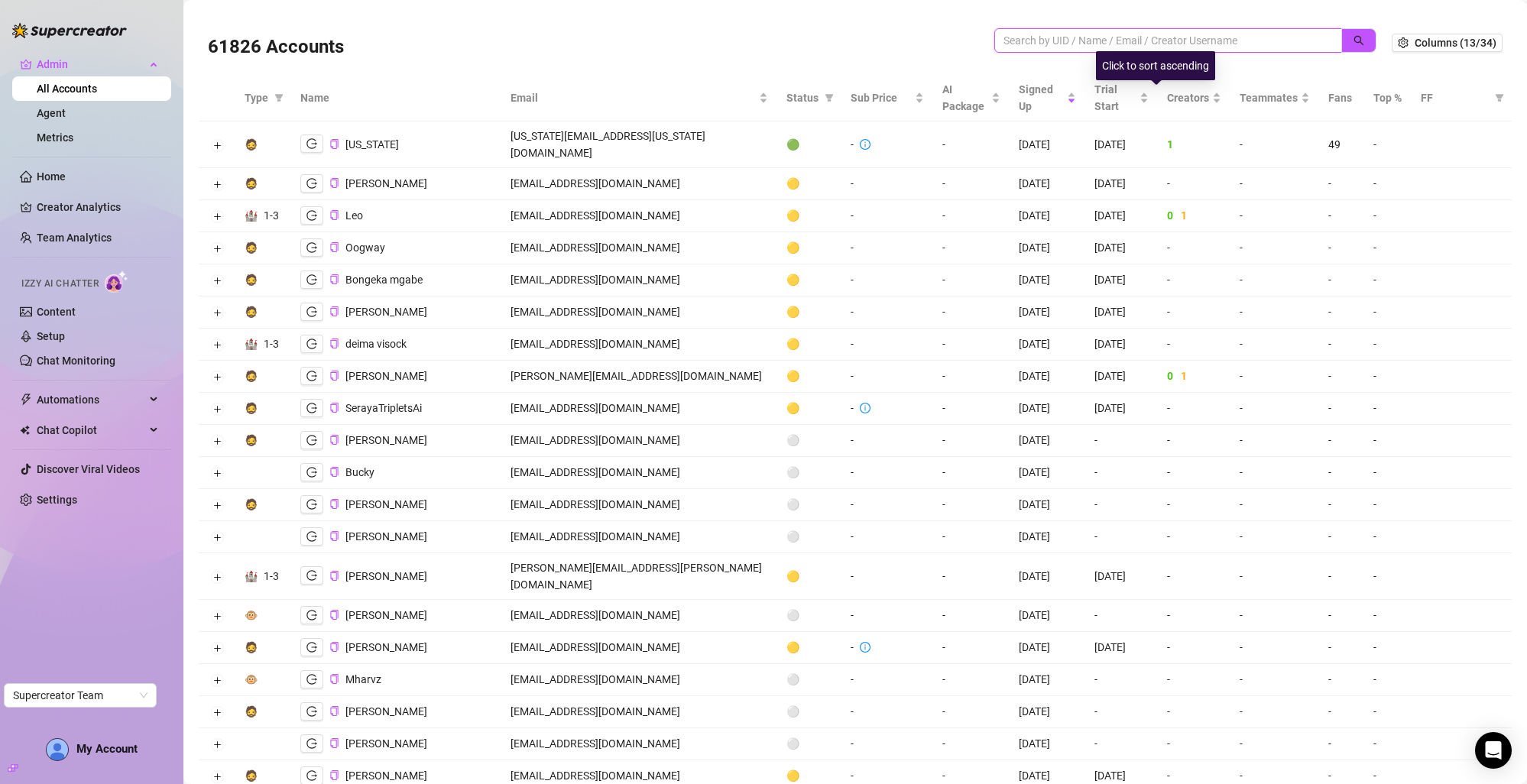
click at [1132, 40] on input "search" at bounding box center [1162, 41] width 317 height 17
paste input "W32MbZQEoTRUD62DZ2viM2j6V9G3"
type input "W32MbZQEoTRUD62DZ2viM2j6V9G3"
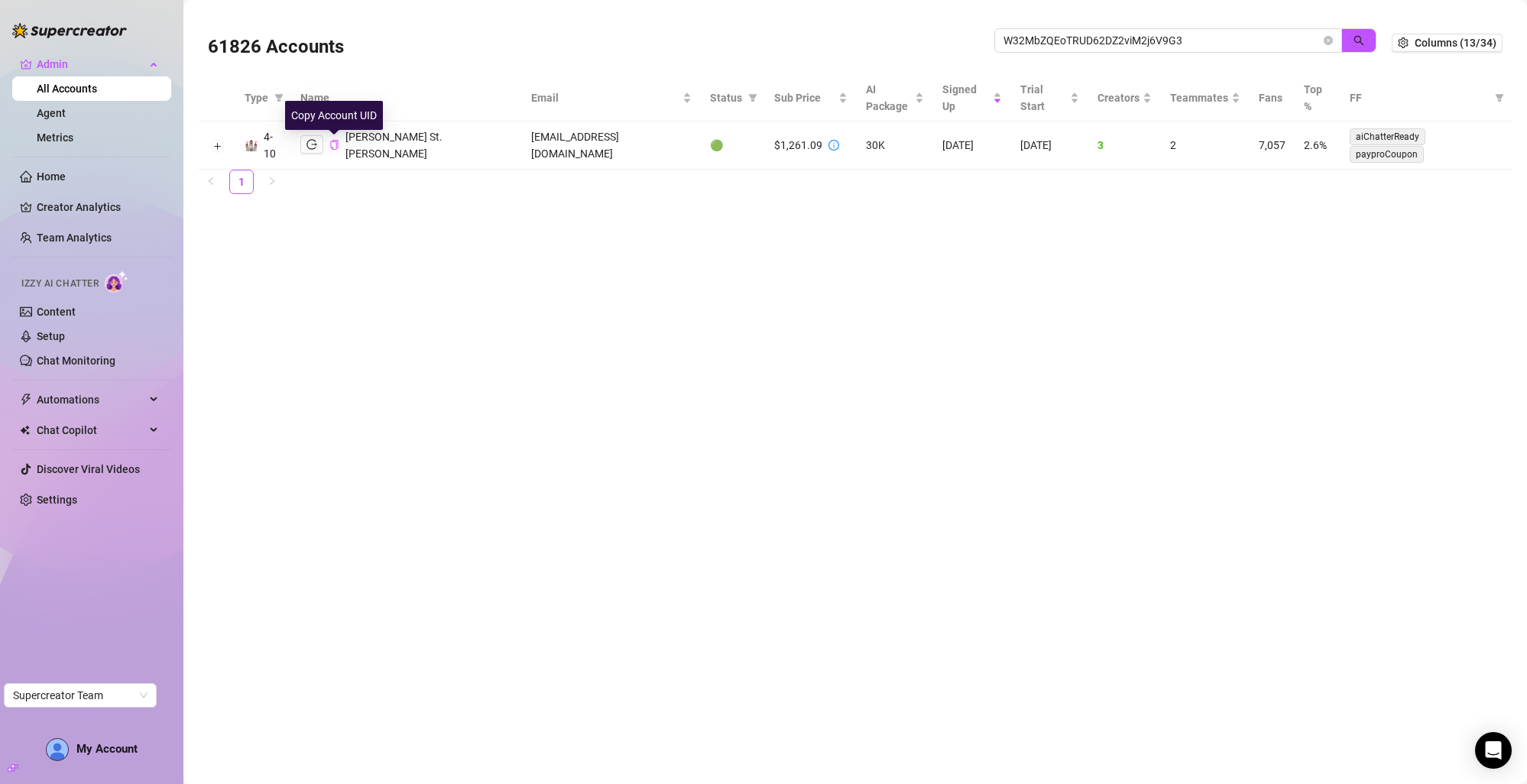
click at [332, 142] on icon "copy" at bounding box center [334, 145] width 10 height 10
click at [1048, 49] on span "W32MbZQEoTRUD62DZ2viM2j6V9G3" at bounding box center [1168, 41] width 348 height 25
click at [1052, 41] on input "W32MbZQEoTRUD62DZ2viM2j6V9G3" at bounding box center [1162, 41] width 317 height 17
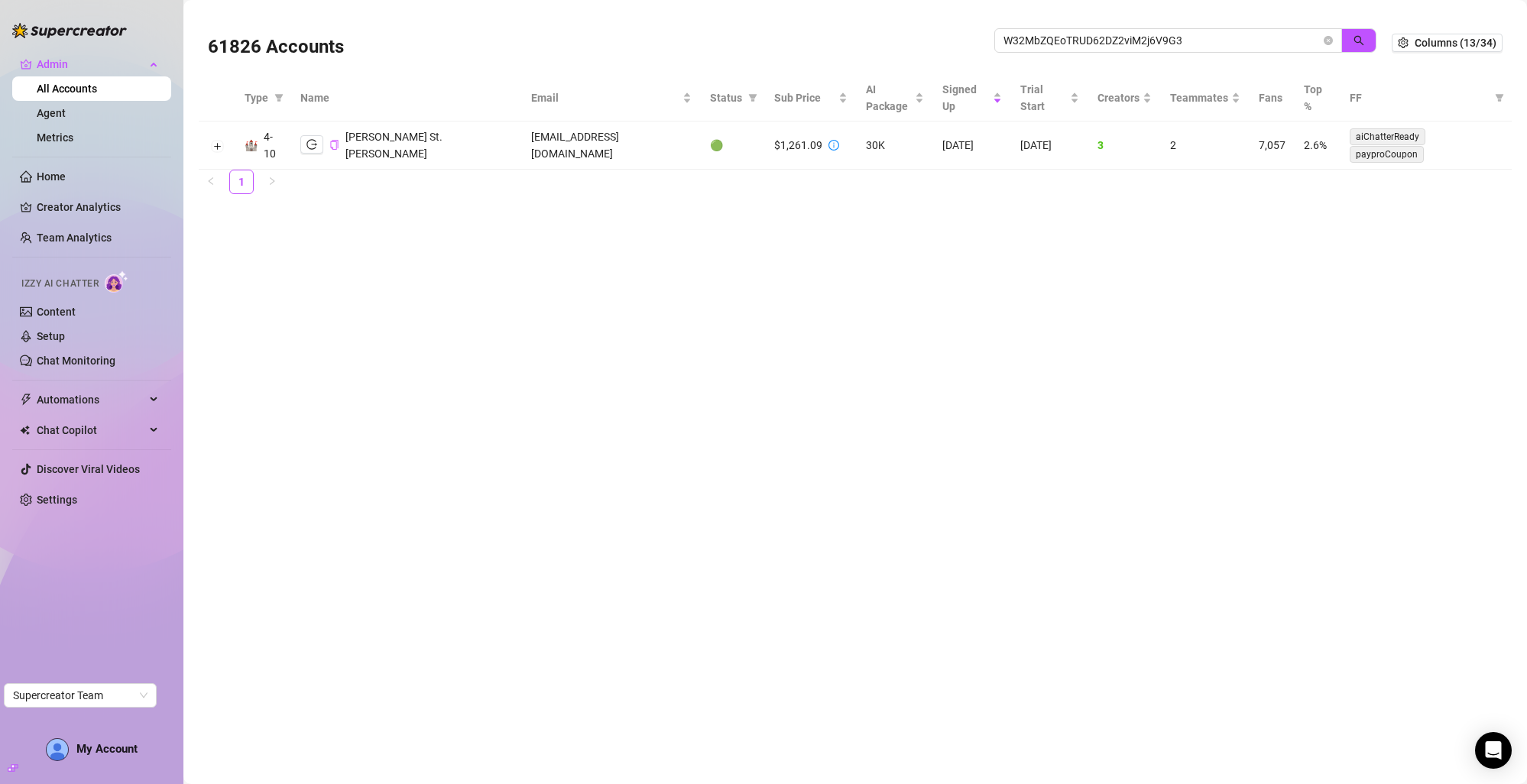
drag, startPoint x: 585, startPoint y: 130, endPoint x: 586, endPoint y: 138, distance: 8.1
click at [585, 137] on td "countercult23@gmail.com" at bounding box center [611, 145] width 178 height 48
copy td "countercult23@gmail.com"
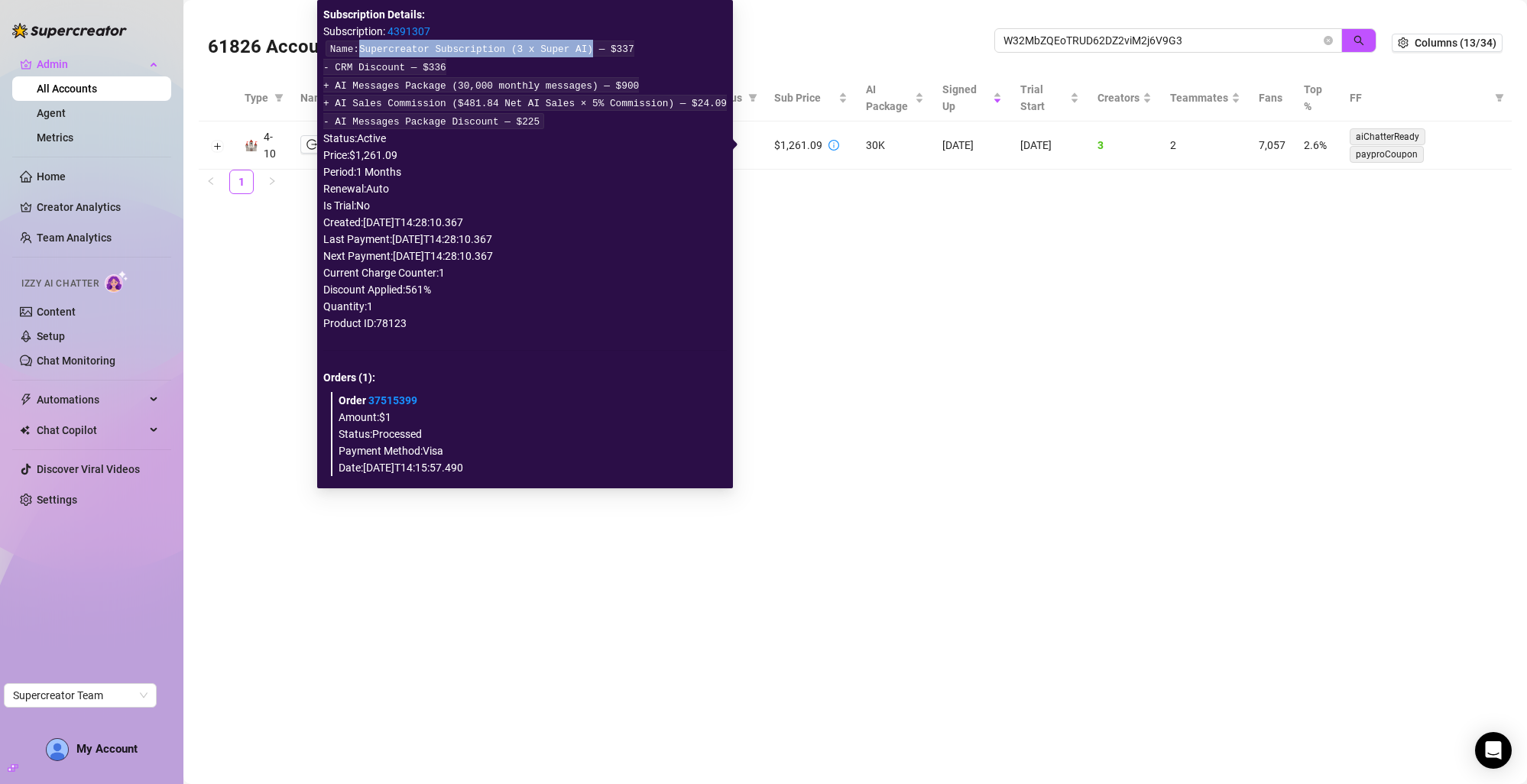
drag, startPoint x: 363, startPoint y: 52, endPoint x: 598, endPoint y: 51, distance: 235.0
click at [598, 51] on code "Name: Supercreator Subscription (3 x Super AI) — $337 - CRM Discount — $336 + A…" at bounding box center [525, 84] width 404 height 88
click at [911, 304] on main "61826 Accounts W32MbZQEoTRUD62DZ2viM2j6V9G3 Columns (13/34) Type Name Email Sta…" at bounding box center [854, 392] width 1343 height 784
click at [404, 405] on link "37515399" at bounding box center [392, 401] width 49 height 12
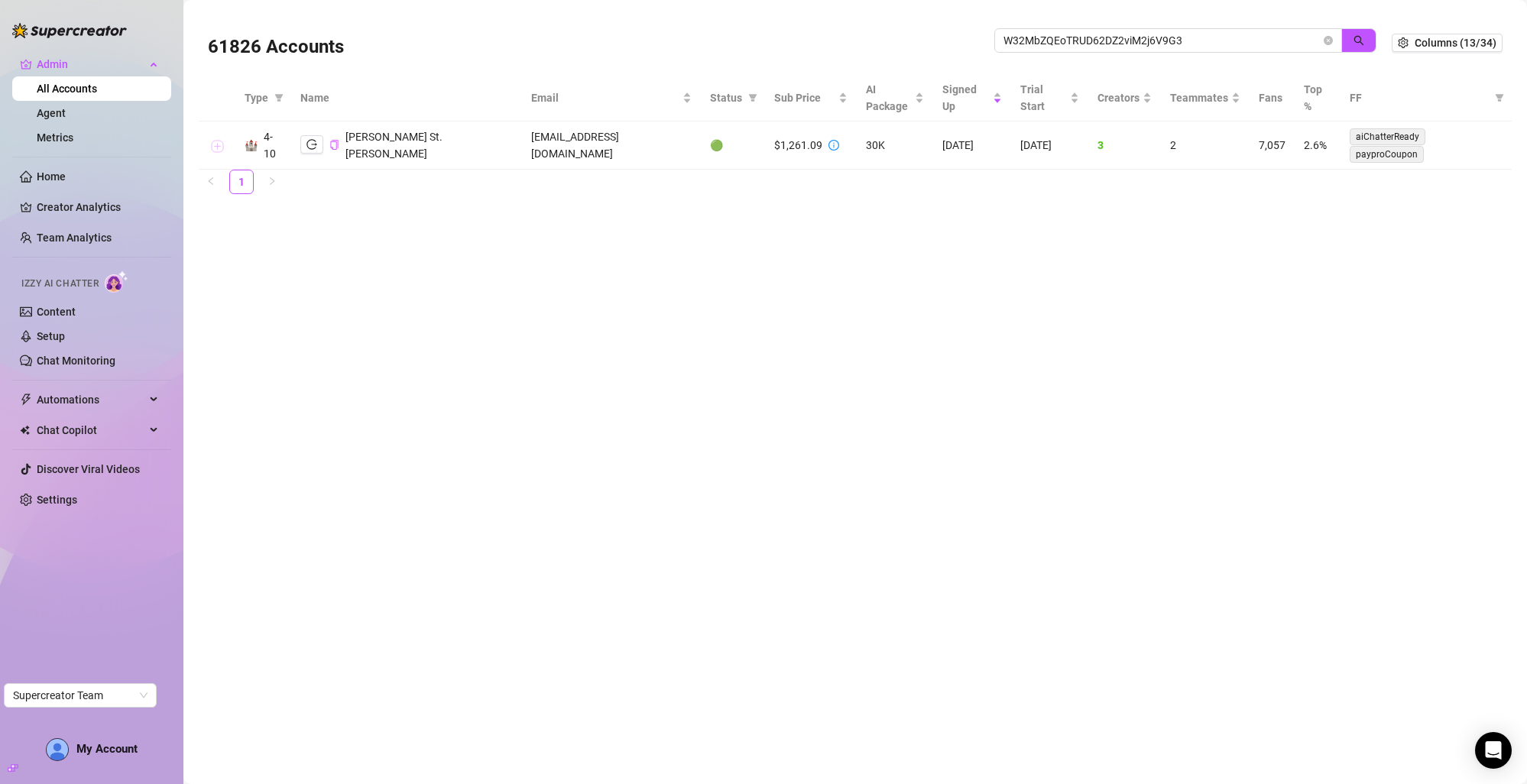
click at [214, 145] on button "Expand row" at bounding box center [217, 146] width 12 height 12
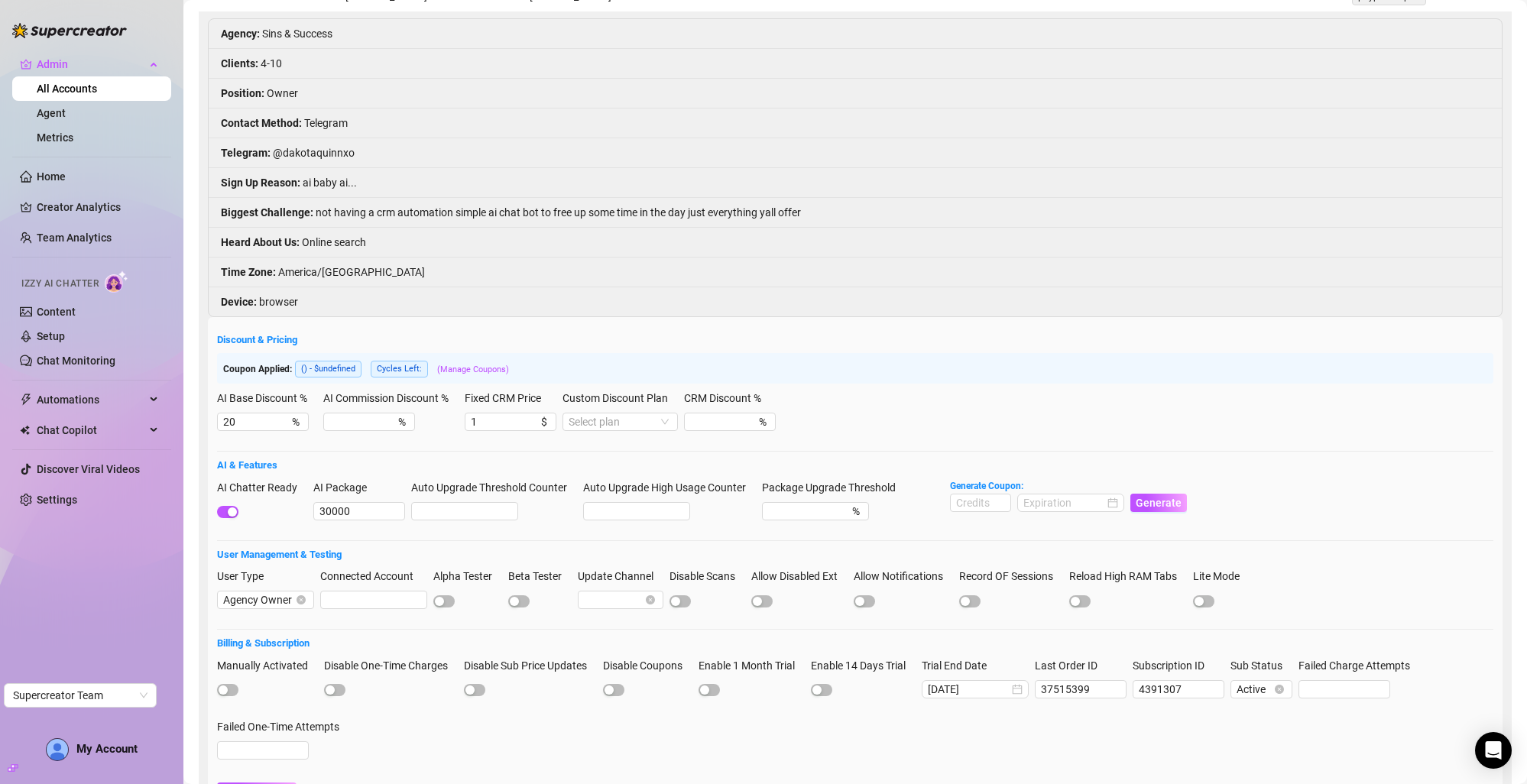
scroll to position [170, 0]
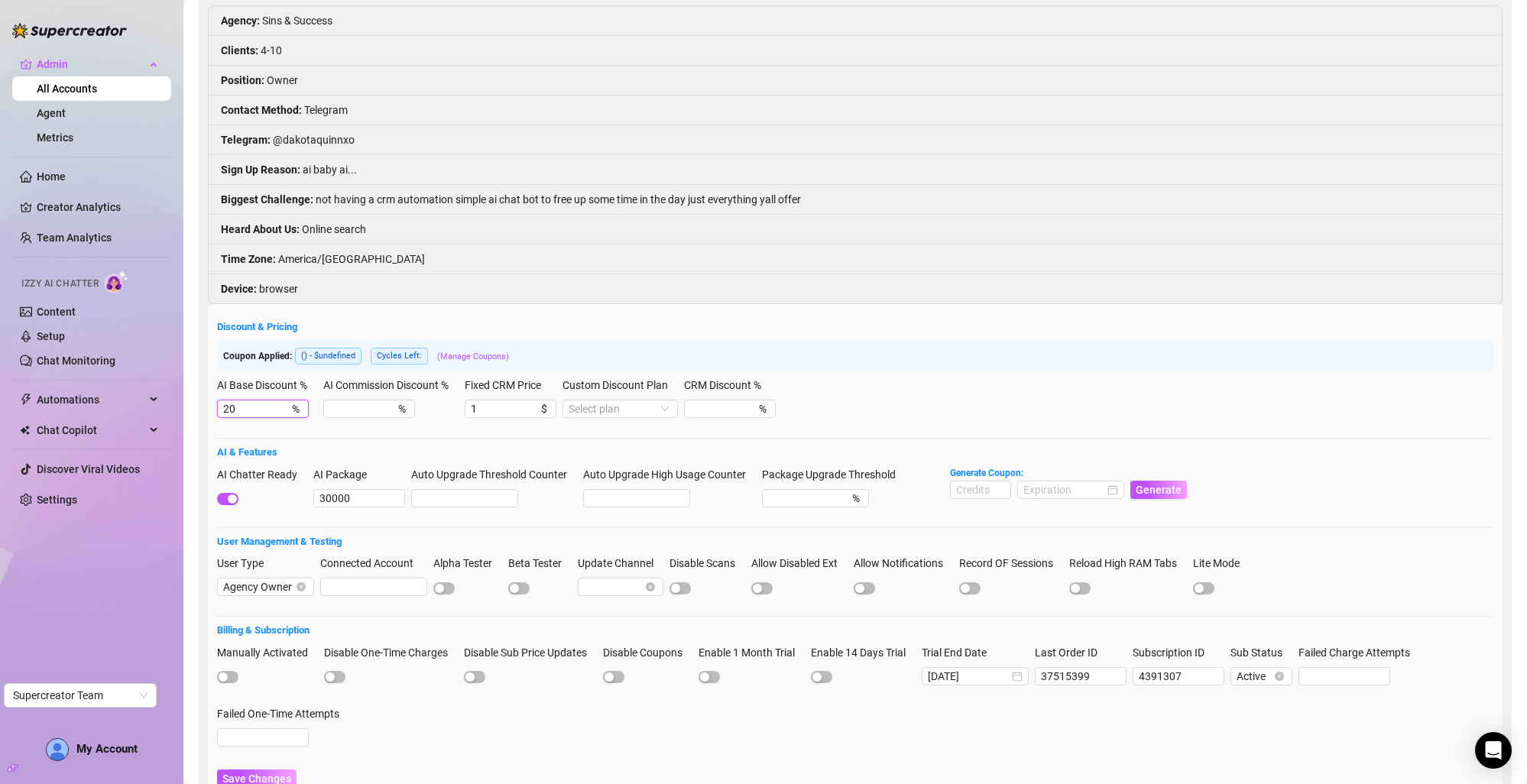
drag, startPoint x: 265, startPoint y: 419, endPoint x: 109, endPoint y: 384, distance: 159.9
click at [109, 384] on div "Admin All Accounts Agent Metrics Home Creator Analytics Team Analytics Izzy AI …" at bounding box center [763, 392] width 1527 height 784
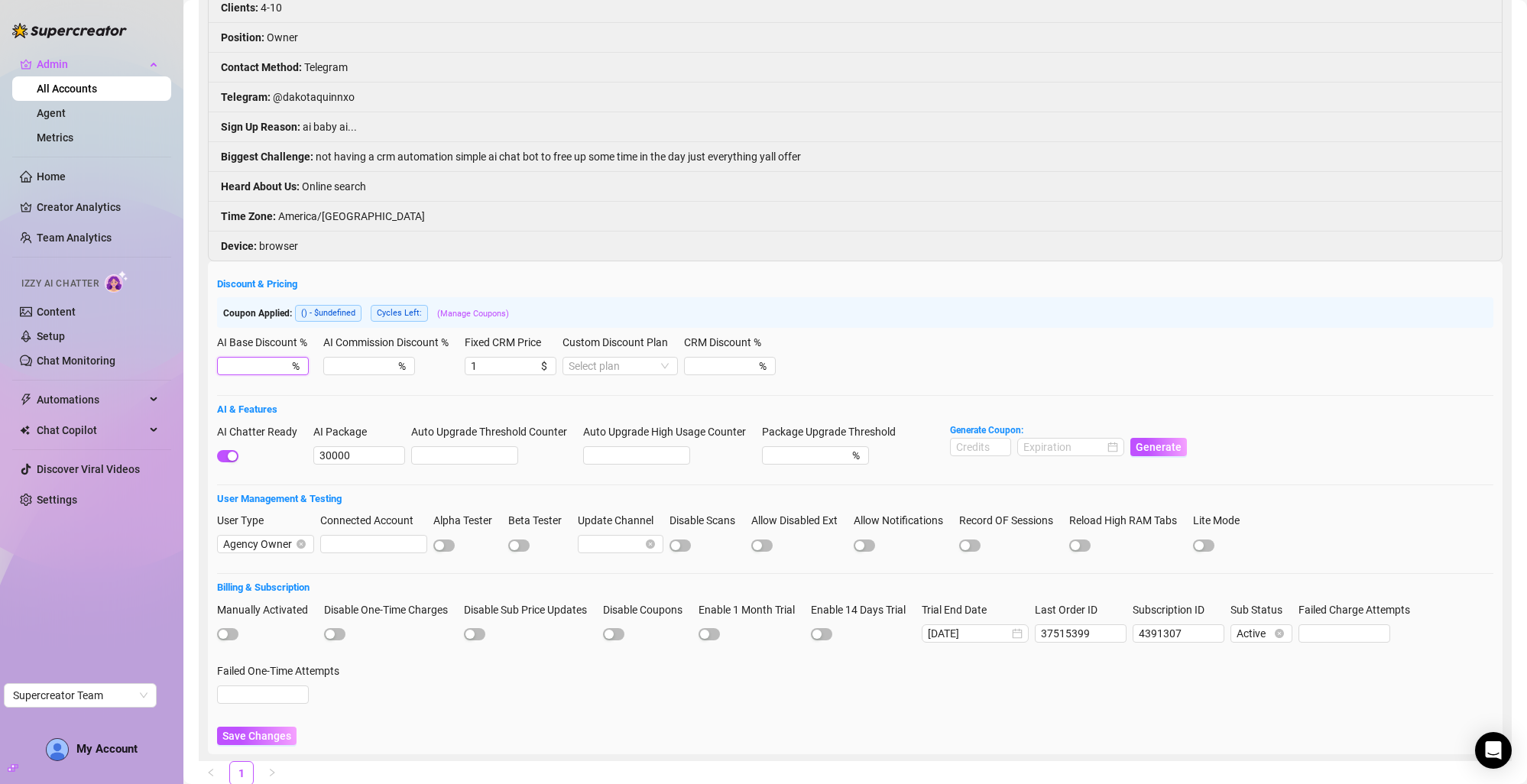
scroll to position [266, 0]
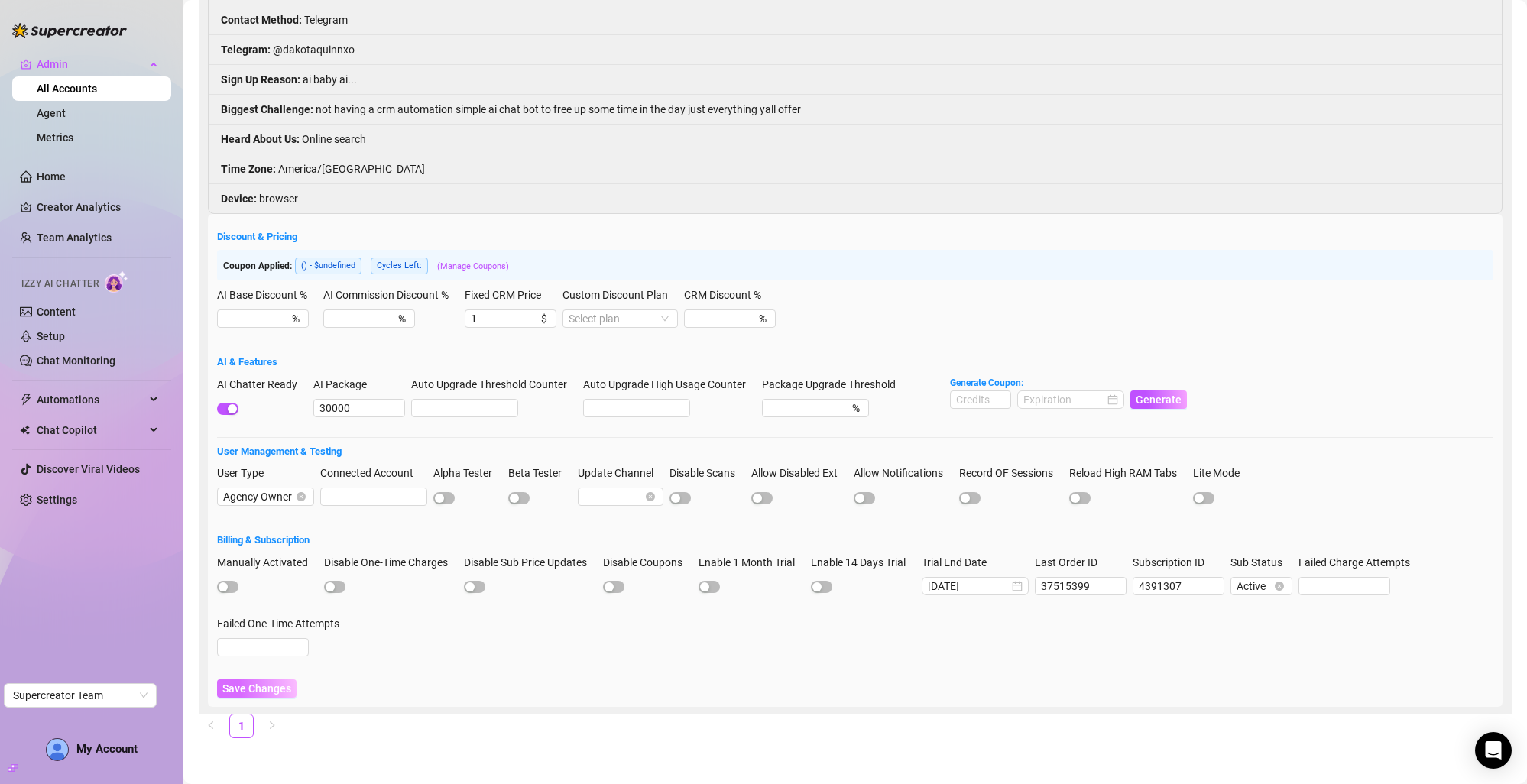
click at [277, 694] on span "Save Changes" at bounding box center [257, 689] width 69 height 12
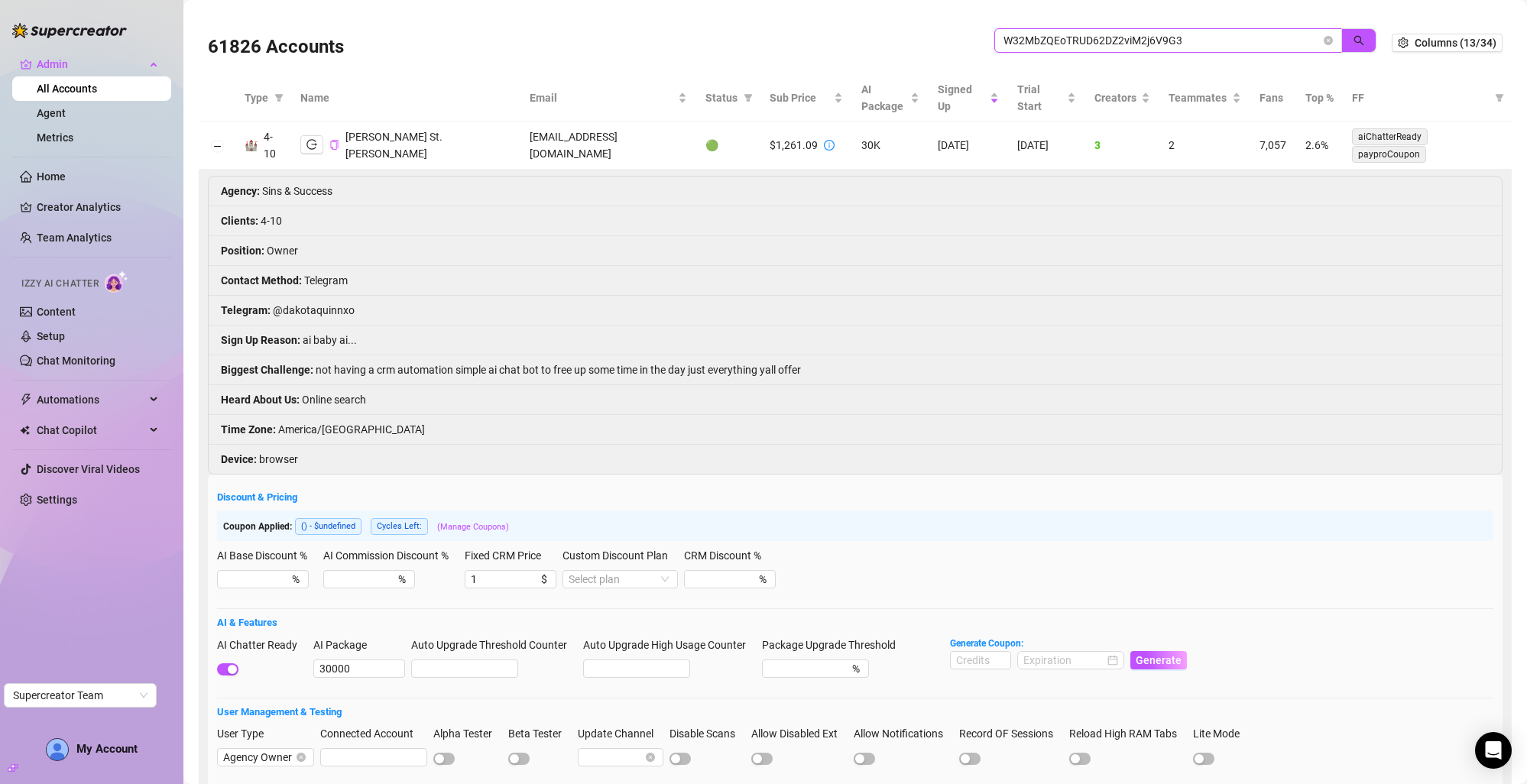
click at [1035, 39] on input "W32MbZQEoTRUD62DZ2viM2j6V9G3" at bounding box center [1162, 41] width 317 height 17
click at [1324, 36] on icon "close-circle" at bounding box center [1328, 40] width 9 height 9
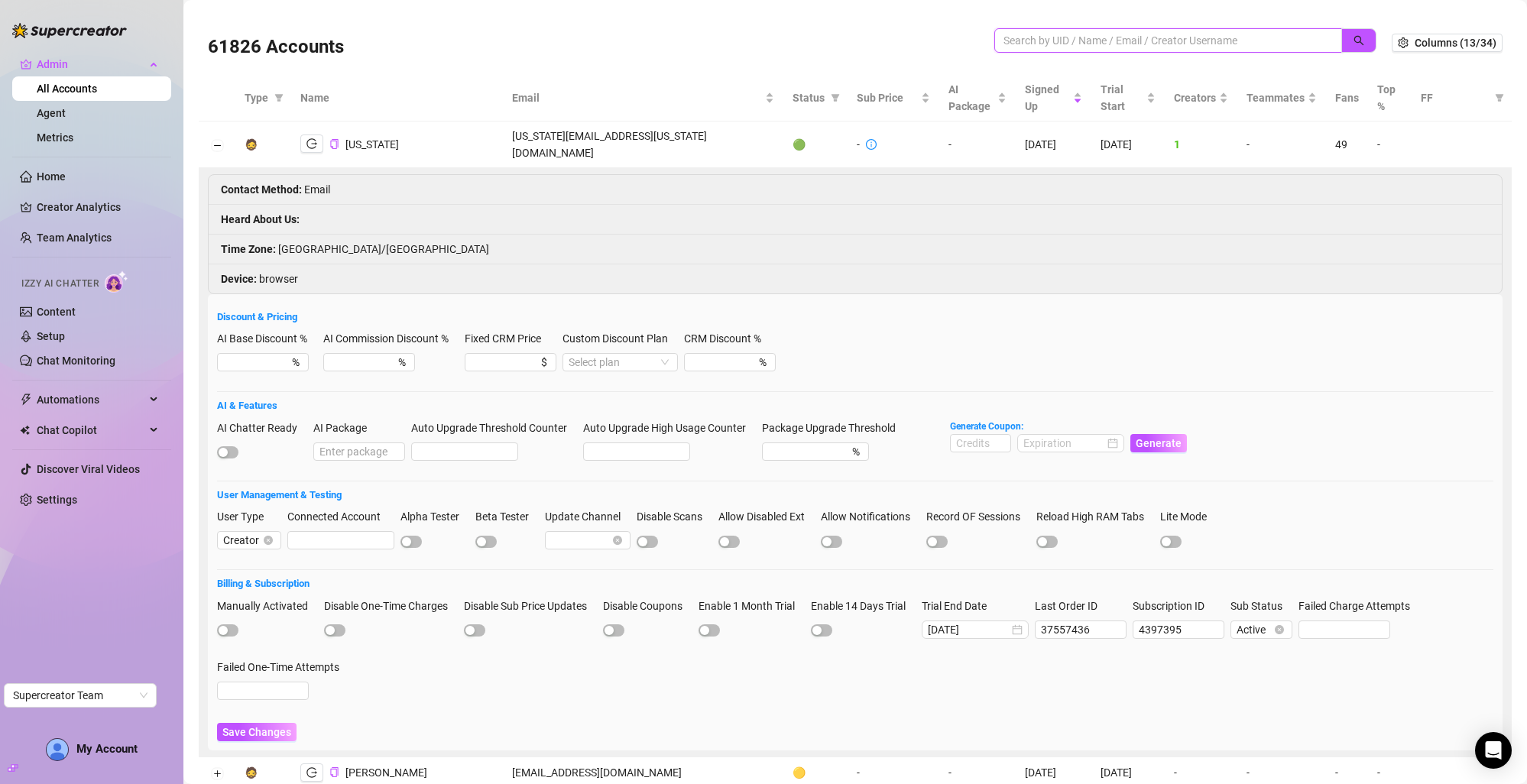
click at [1062, 39] on input "search" at bounding box center [1162, 41] width 317 height 17
paste input "W32MbZQEoTRUD62DZ2viM2j6V9G3"
type input "W32MbZQEoTRUD62DZ2viM2j6V9G3"
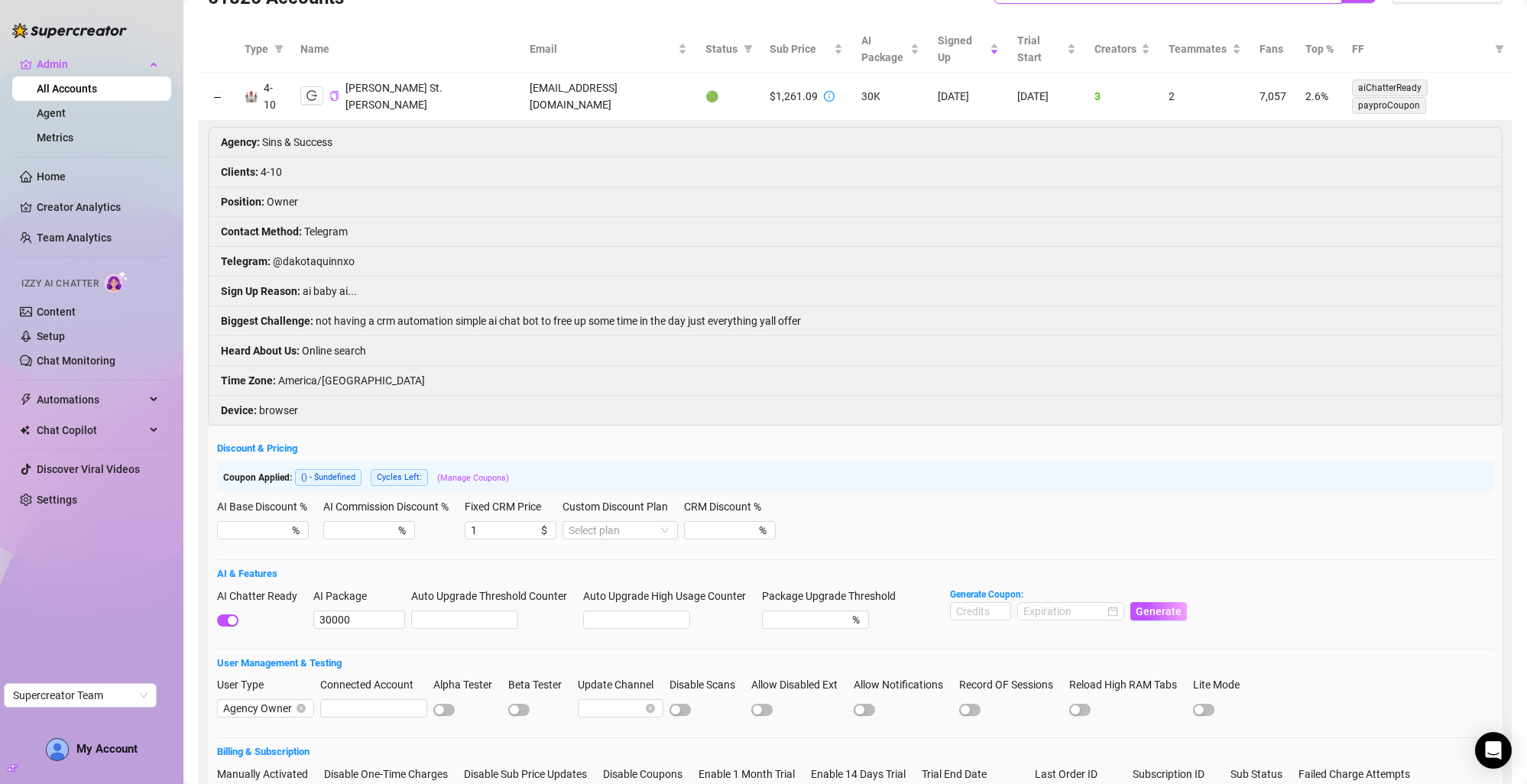
scroll to position [46, 0]
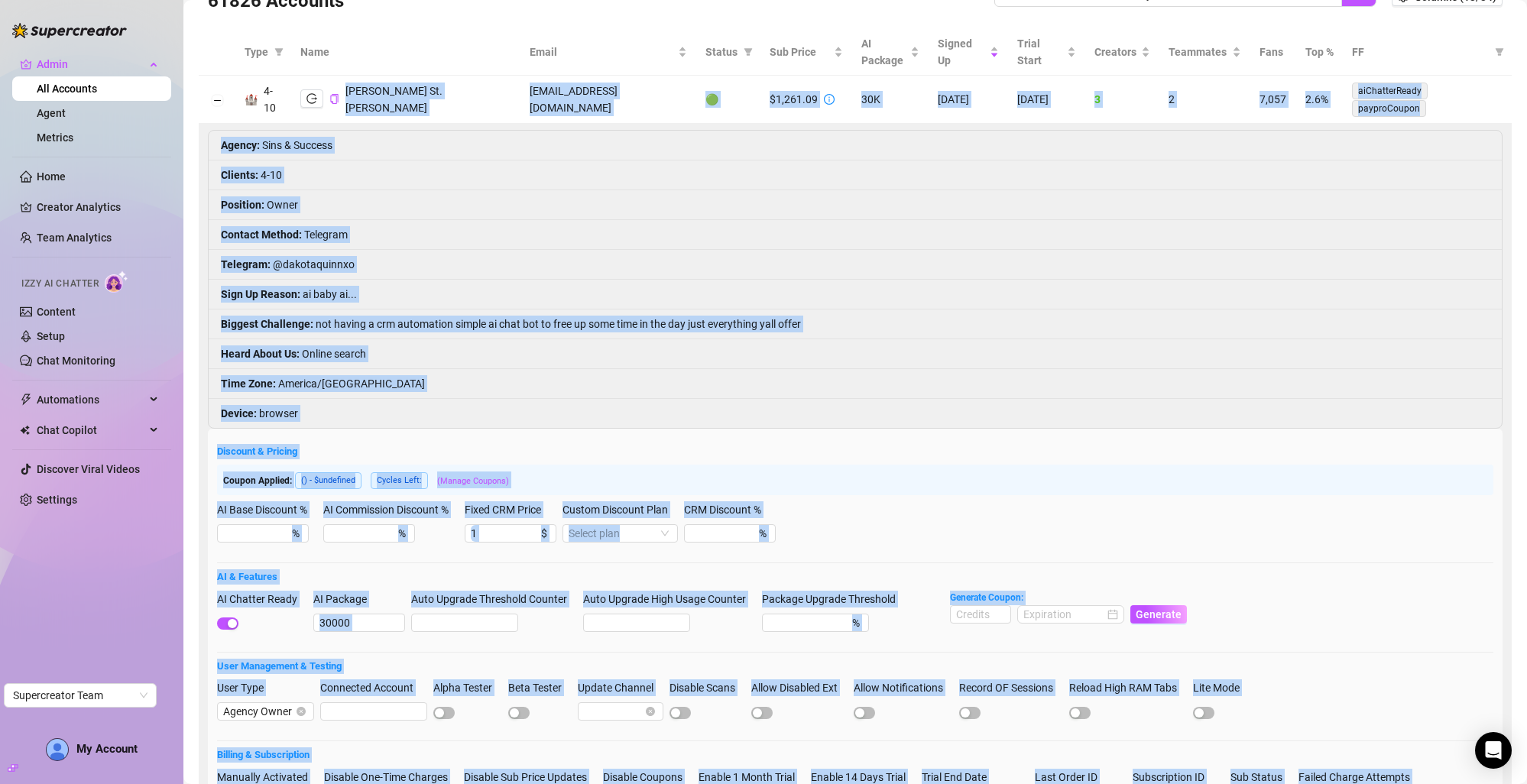
drag, startPoint x: 453, startPoint y: 65, endPoint x: 317, endPoint y: 78, distance: 136.6
click at [315, 78] on body "Admin All Accounts Agent Metrics Home Creator Analytics Team Analytics Izzy AI …" at bounding box center [763, 392] width 1527 height 784
click at [748, 191] on li "Position : Owner" at bounding box center [855, 205] width 1293 height 30
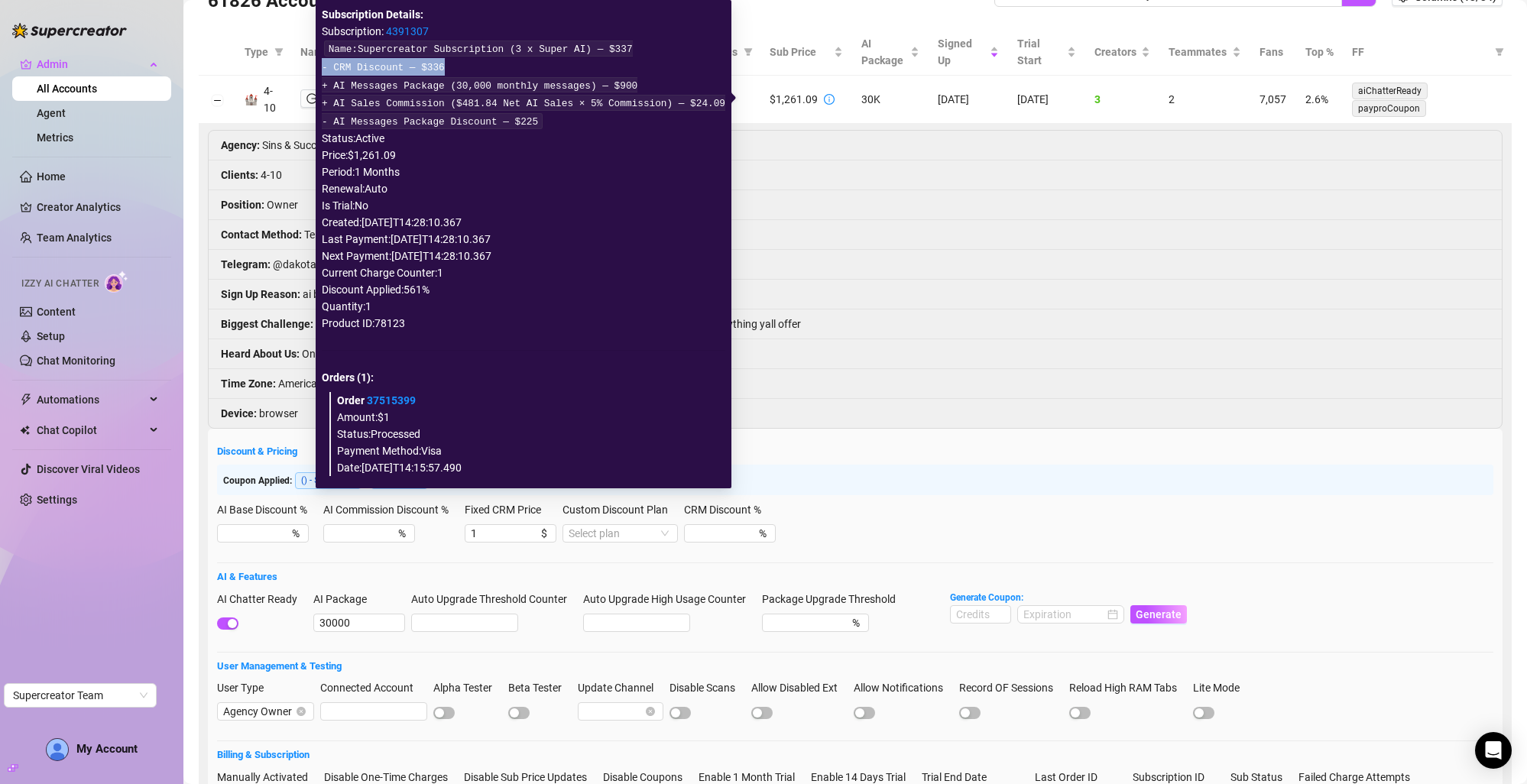
drag, startPoint x: 480, startPoint y: 65, endPoint x: 321, endPoint y: 71, distance: 159.1
click at [322, 71] on div "Subscription Details: Subscription: 4391307 Name: Supercreator Subscription (3 …" at bounding box center [523, 244] width 404 height 476
copy code "- CRM Discount — $336"
